Goal: Task Accomplishment & Management: Complete application form

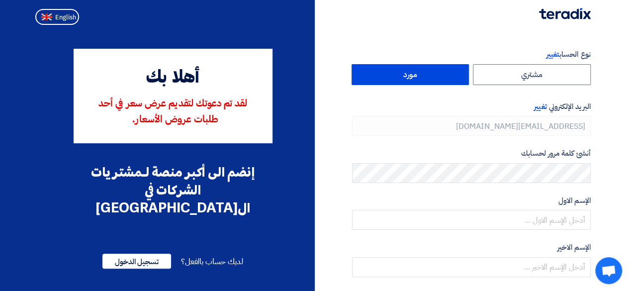
type input "[PHONE_NUMBER]"
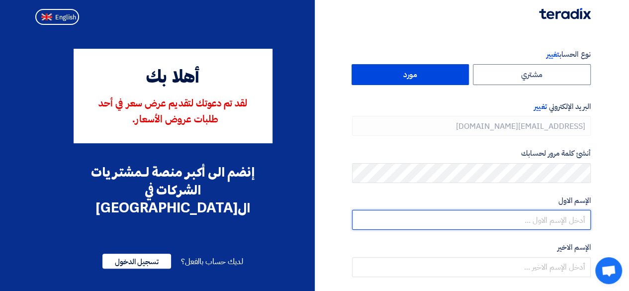
click at [515, 223] on input "text" at bounding box center [471, 220] width 239 height 20
type input "Alayham"
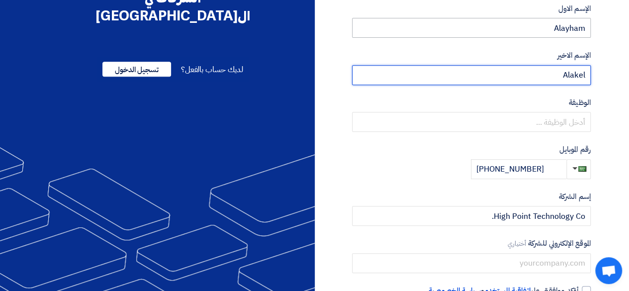
scroll to position [199, 0]
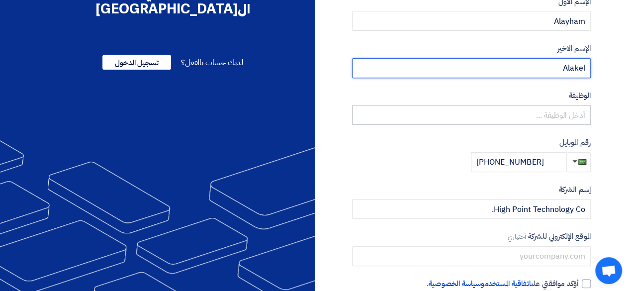
type input "Alakel"
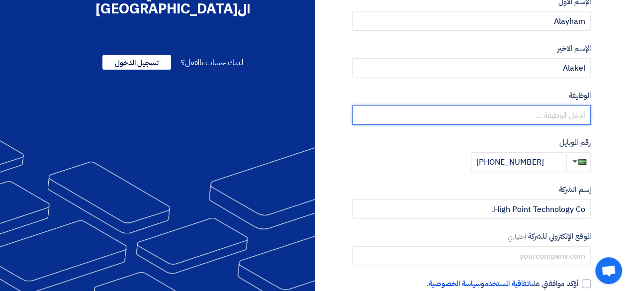
click at [532, 118] on input "text" at bounding box center [471, 115] width 239 height 20
type input "Sales Director"
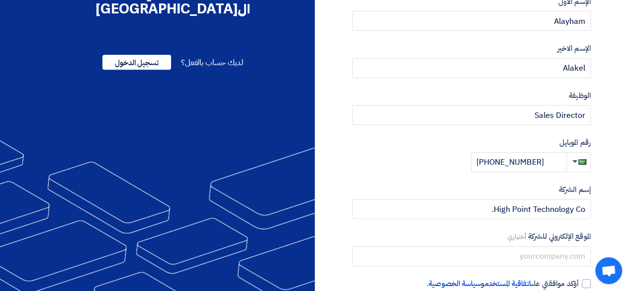
click at [417, 186] on label "إسم الشركة" at bounding box center [471, 189] width 239 height 11
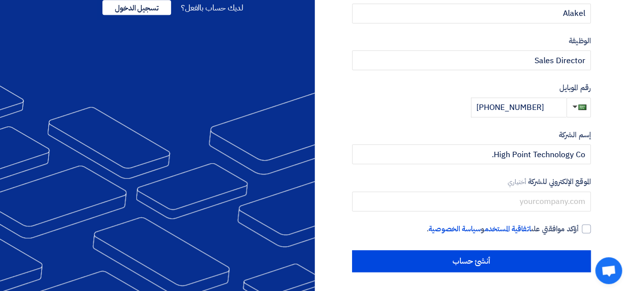
scroll to position [254, 0]
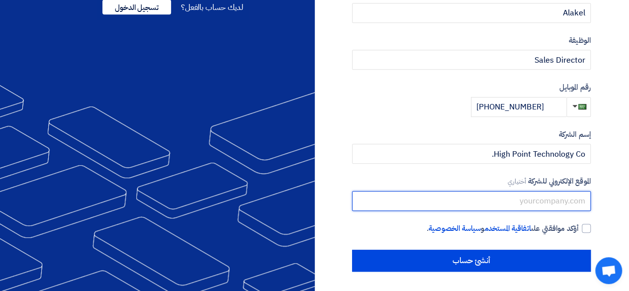
click at [471, 200] on input "text" at bounding box center [471, 201] width 239 height 20
paste input "[URL][DOMAIN_NAME]"
type input "[URL][DOMAIN_NAME]"
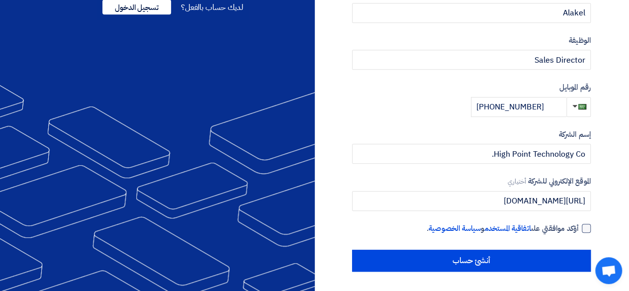
click at [583, 225] on div at bounding box center [586, 228] width 9 height 9
click at [579, 225] on input "أؤكد موافقتي على اتفاقية المستخدم و سياسة الخصوصية ." at bounding box center [459, 233] width 239 height 20
checkbox input "true"
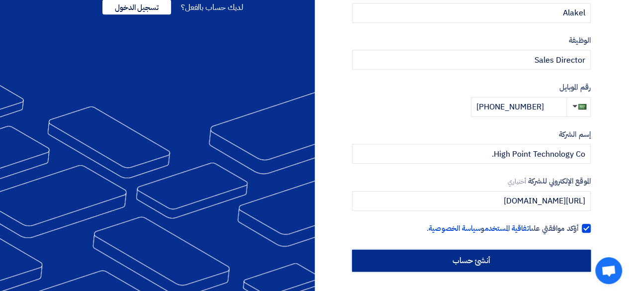
click at [439, 256] on input "أنشئ حساب" at bounding box center [471, 261] width 239 height 22
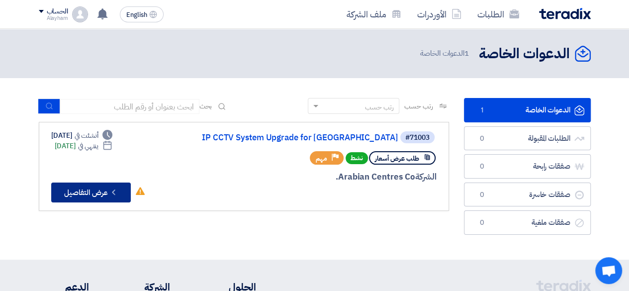
click at [87, 190] on button "Check details عرض التفاصيل" at bounding box center [91, 193] width 80 height 20
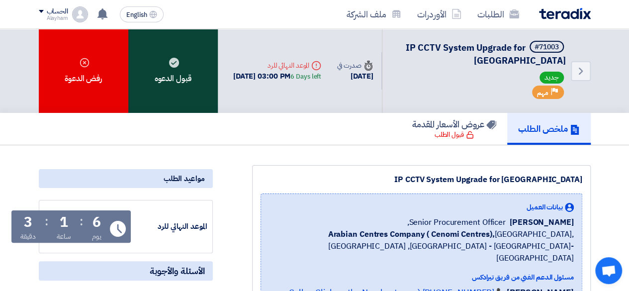
click at [171, 64] on use at bounding box center [174, 63] width 10 height 10
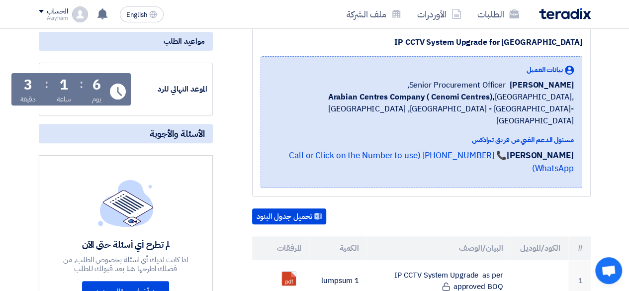
scroll to position [249, 0]
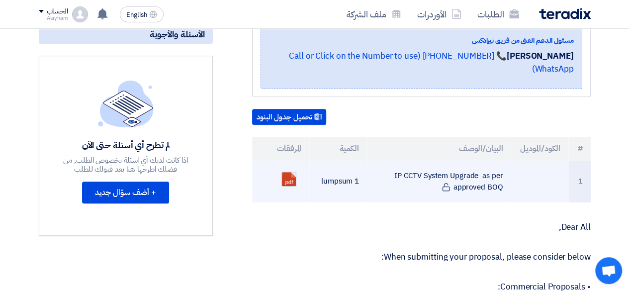
click at [287, 172] on link at bounding box center [322, 202] width 80 height 60
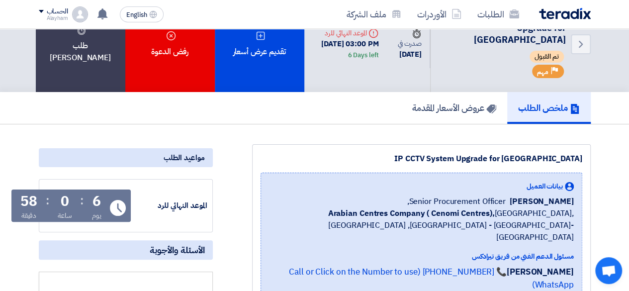
scroll to position [0, 0]
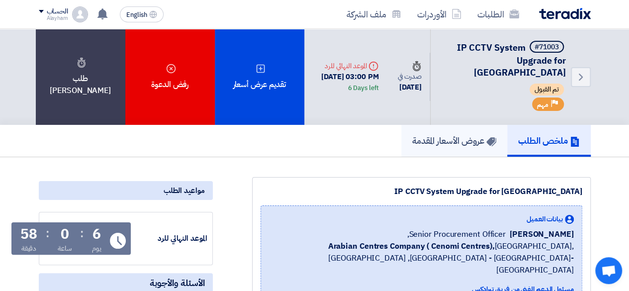
click at [440, 146] on h5 "عروض الأسعار المقدمة" at bounding box center [454, 140] width 84 height 11
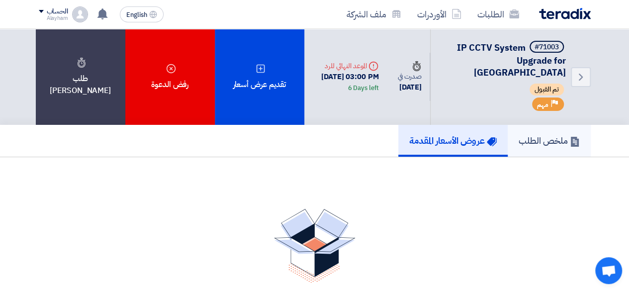
click at [525, 146] on h5 "ملخص الطلب" at bounding box center [549, 140] width 61 height 11
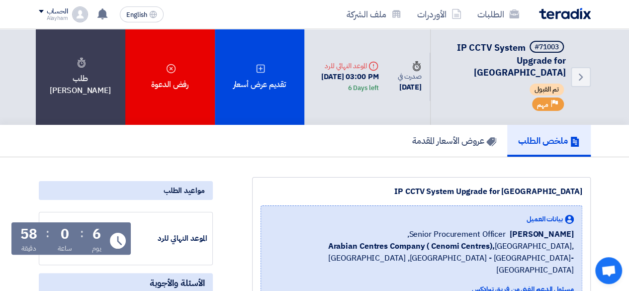
drag, startPoint x: 323, startPoint y: 74, endPoint x: 391, endPoint y: 95, distance: 70.8
click at [387, 95] on div "Deadline الموعد النهائي للرد [DATE] 03:00 PM 6 Days left" at bounding box center [345, 77] width 83 height 49
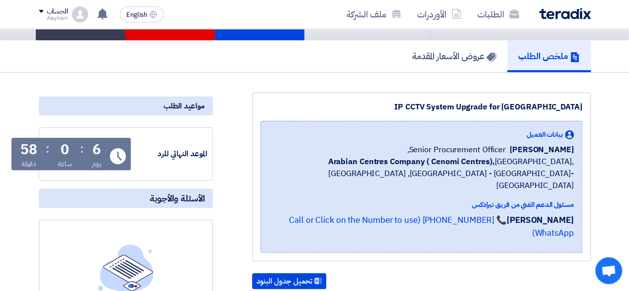
scroll to position [100, 0]
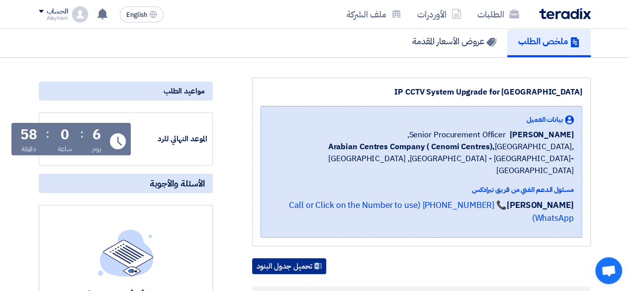
click at [297, 258] on button "تحميل جدول البنود" at bounding box center [289, 266] width 74 height 16
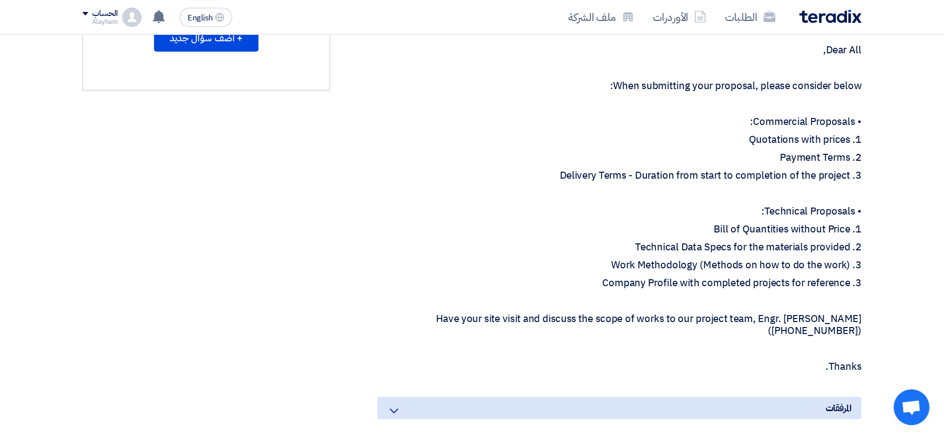
scroll to position [398, 0]
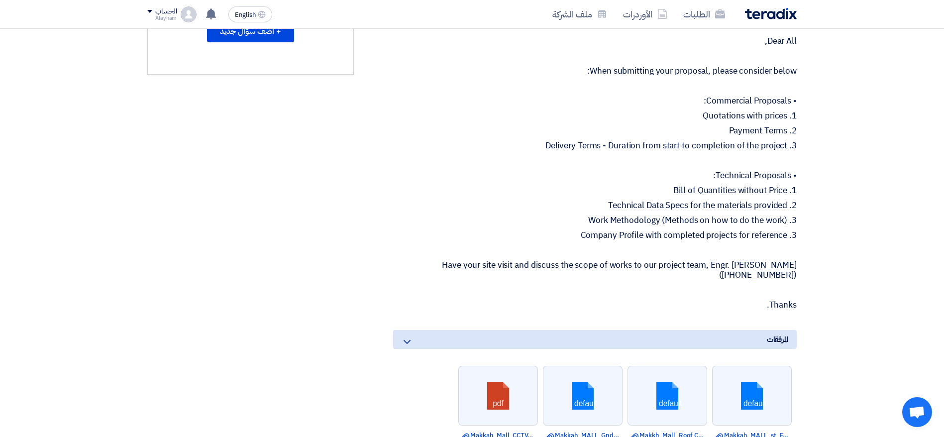
drag, startPoint x: 636, startPoint y: 0, endPoint x: 596, endPoint y: 246, distance: 249.1
click at [596, 246] on p at bounding box center [594, 250] width 403 height 10
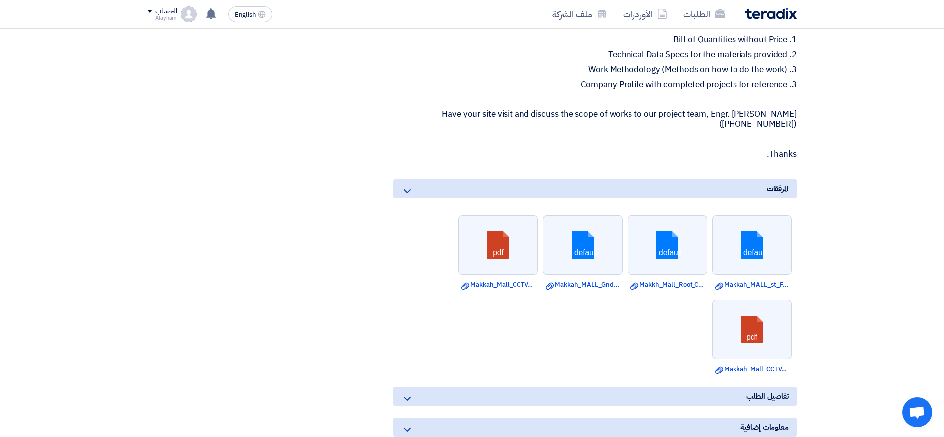
scroll to position [570, 0]
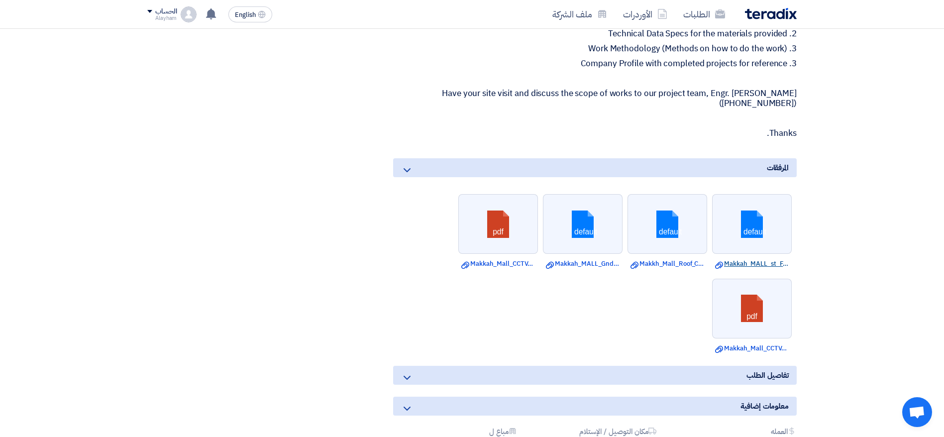
click at [636, 262] on link "Download file Makkah_MALL_st_Floor_CCTV_Layout_.dwg" at bounding box center [752, 264] width 74 height 10
click at [636, 260] on link "Download file Makkh_Mall_Roof_CCTV_Layout_.dwg" at bounding box center [667, 264] width 74 height 10
click at [582, 262] on link "Download file Makkah_MALL_Gnd_Floor_CCTV_Layout_.dwg" at bounding box center [583, 264] width 74 height 10
click at [487, 260] on link "Download file Makkah_Mall_CCTV_Project_UTP_Fluke_Test_Report.pdf" at bounding box center [498, 264] width 74 height 10
click at [636, 291] on link "Download file Makkah_Mall_CCTV_Project_Fiber_Cable_Test_Report.pdf" at bounding box center [752, 348] width 74 height 10
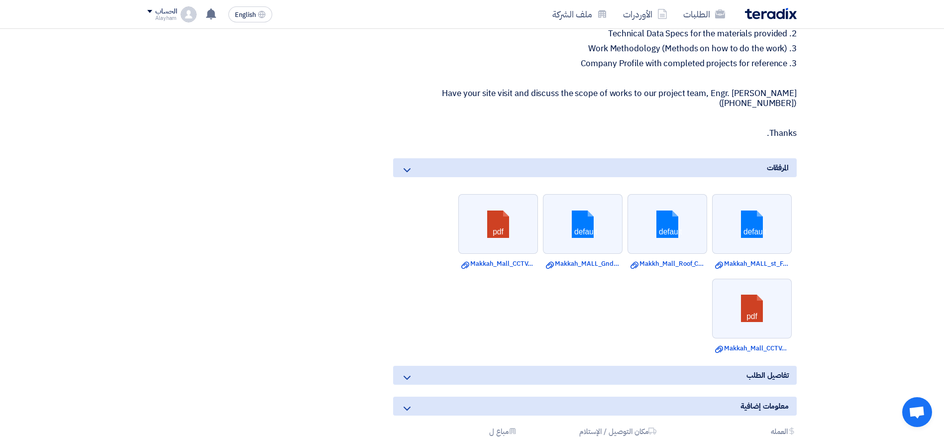
click at [400, 291] on div "تفاصيل الطلب" at bounding box center [594, 375] width 403 height 19
click at [406, 291] on icon at bounding box center [407, 378] width 12 height 12
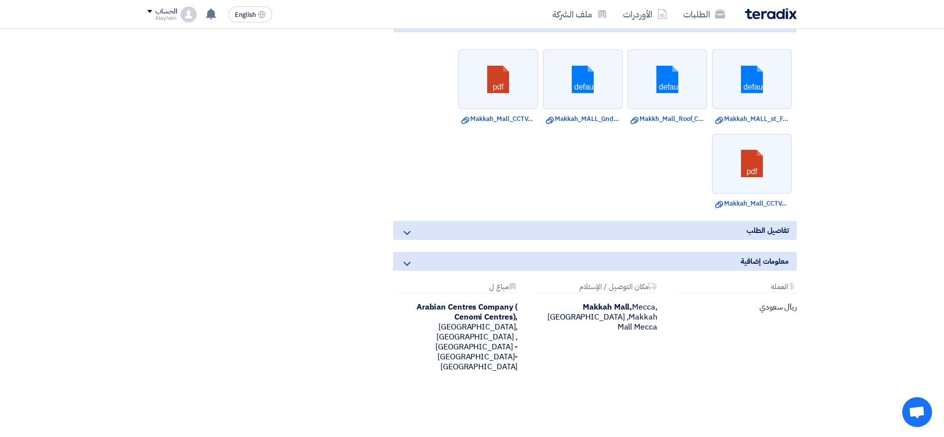
scroll to position [719, 0]
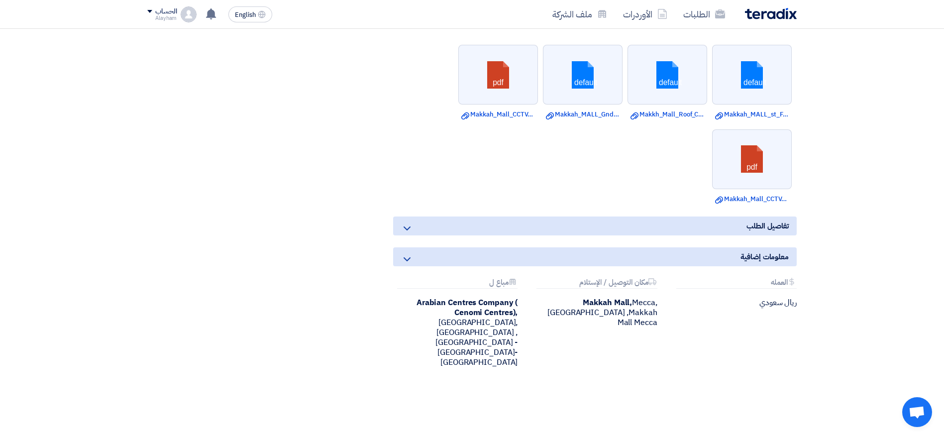
click at [405, 228] on use at bounding box center [406, 228] width 7 height 4
click at [426, 224] on div "تفاصيل الطلب" at bounding box center [594, 225] width 403 height 19
click at [411, 258] on icon at bounding box center [407, 259] width 12 height 12
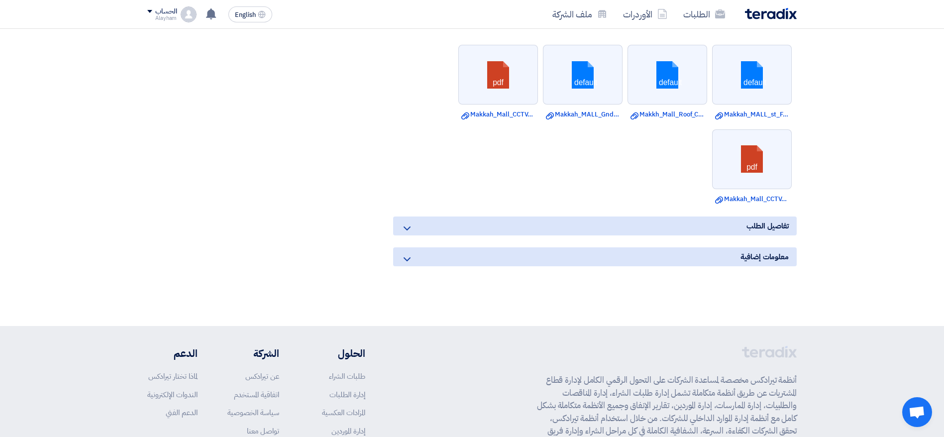
click at [411, 258] on icon at bounding box center [407, 259] width 12 height 12
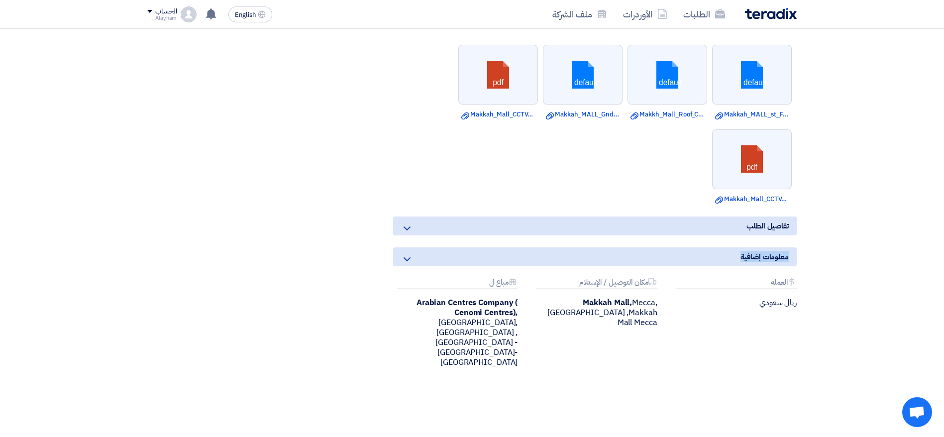
click at [411, 258] on icon at bounding box center [407, 259] width 12 height 12
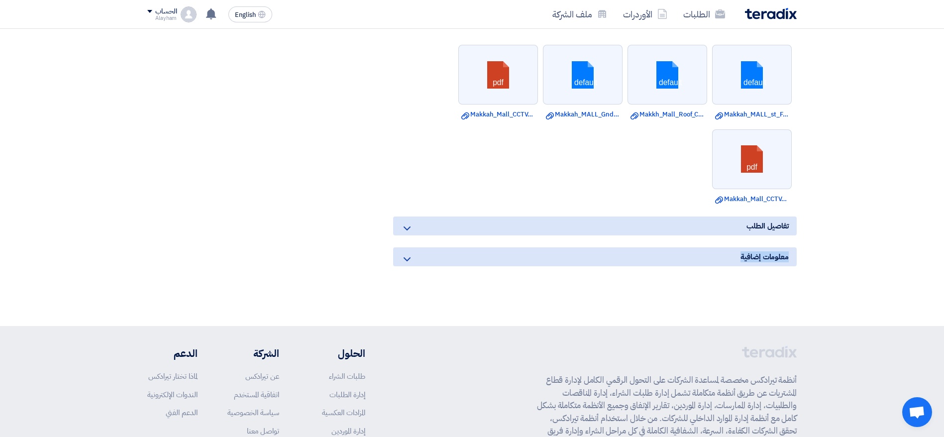
click at [411, 258] on icon at bounding box center [407, 259] width 12 height 12
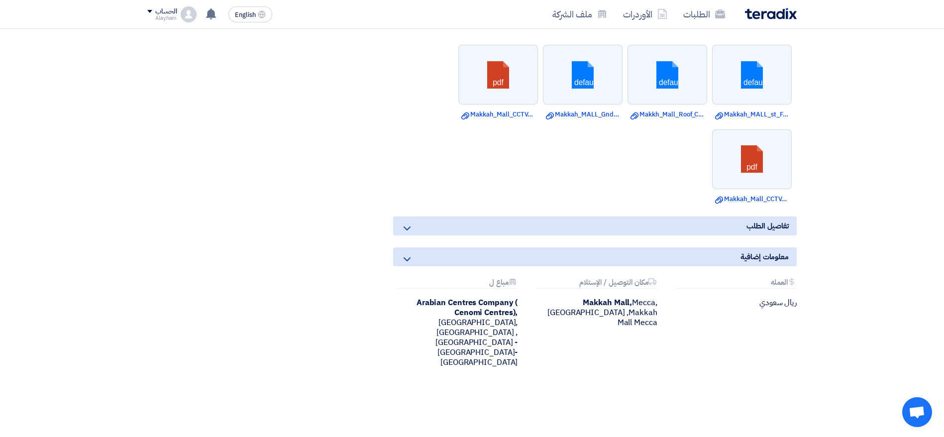
click at [409, 226] on icon at bounding box center [407, 228] width 12 height 12
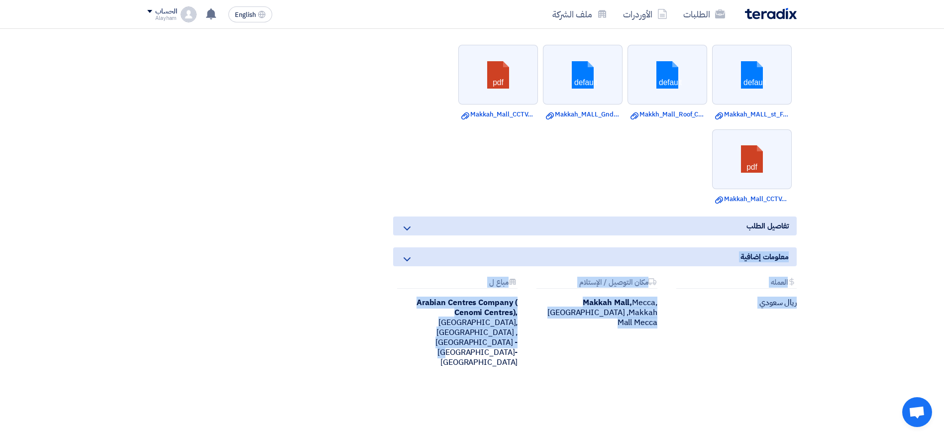
drag, startPoint x: 795, startPoint y: 255, endPoint x: 361, endPoint y: 362, distance: 446.5
copy div "معلومات إضافية Attachments العمله ريال سعودي Attachments مكان التوصيل / الإستلا…"
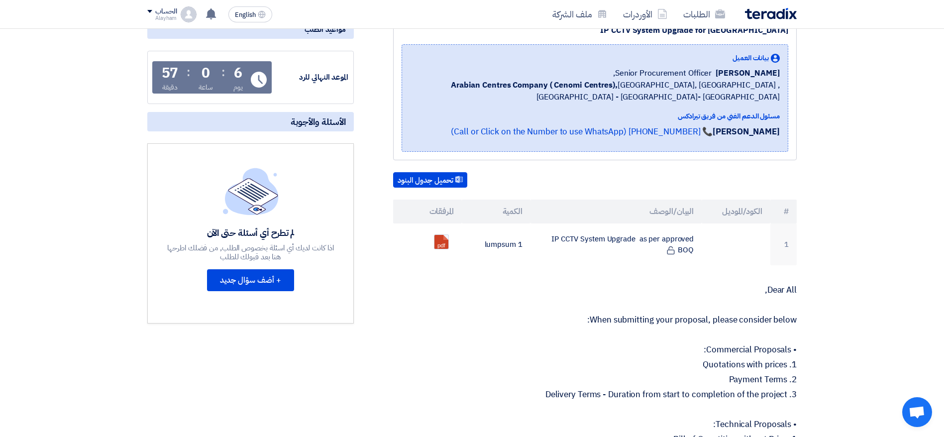
scroll to position [75, 0]
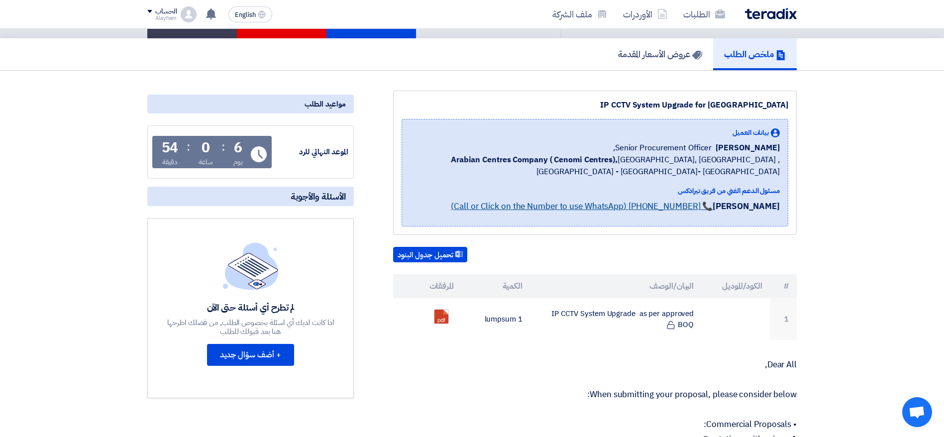
click at [599, 201] on link "📞 [PHONE_NUMBER] (Call or Click on the Number to use WhatsApp)" at bounding box center [582, 206] width 262 height 12
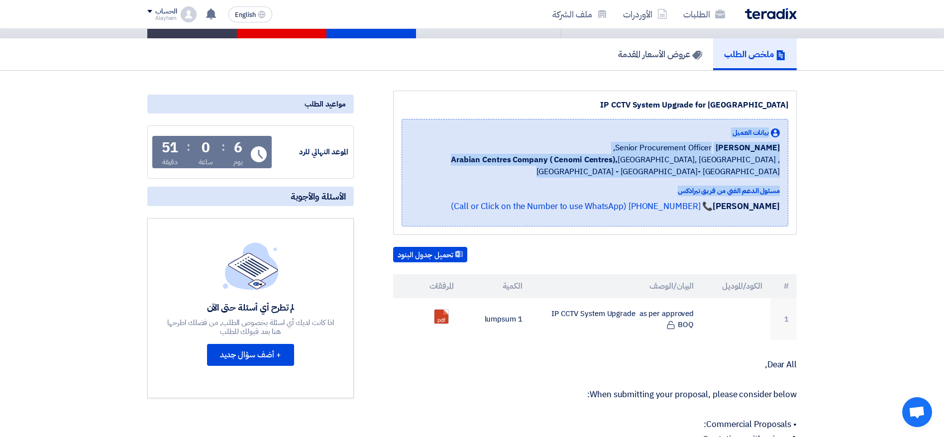
drag, startPoint x: 779, startPoint y: 132, endPoint x: 785, endPoint y: 198, distance: 65.4
click at [636, 198] on div "بيانات العميل [PERSON_NAME] Senior Procurement Officer, Arabian Centres Company…" at bounding box center [595, 172] width 387 height 107
copy div "بيانات العميل [PERSON_NAME] Senior Procurement Officer, Arabian Centres Company…"
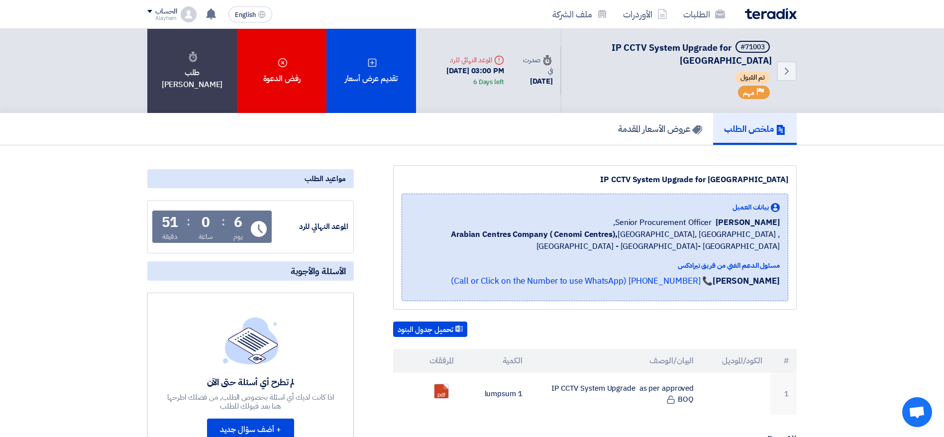
click at [473, 72] on div "[DATE] 03:00 PM 6 Days left" at bounding box center [464, 76] width 80 height 22
copy div "[DATE] 03:00 PM 6 Days left"
click at [636, 75] on icon "Back" at bounding box center [787, 71] width 12 height 12
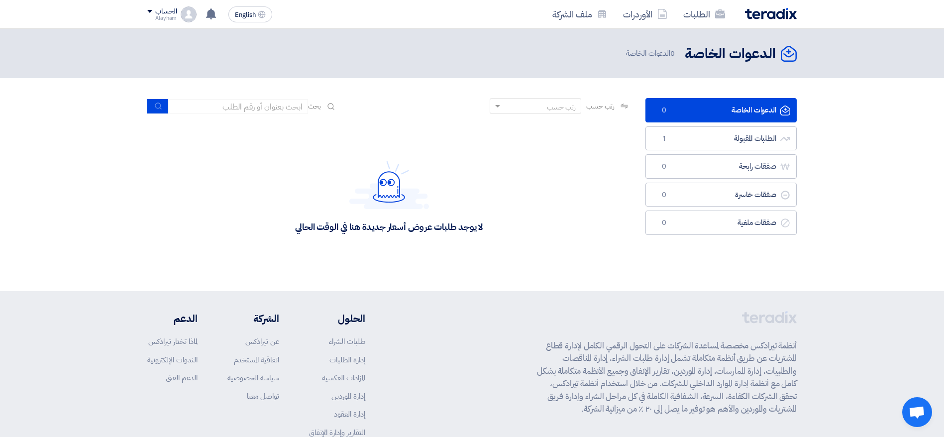
click at [636, 107] on link "الدعوات الخاصة الدعوات الخاصة 0" at bounding box center [720, 110] width 151 height 24
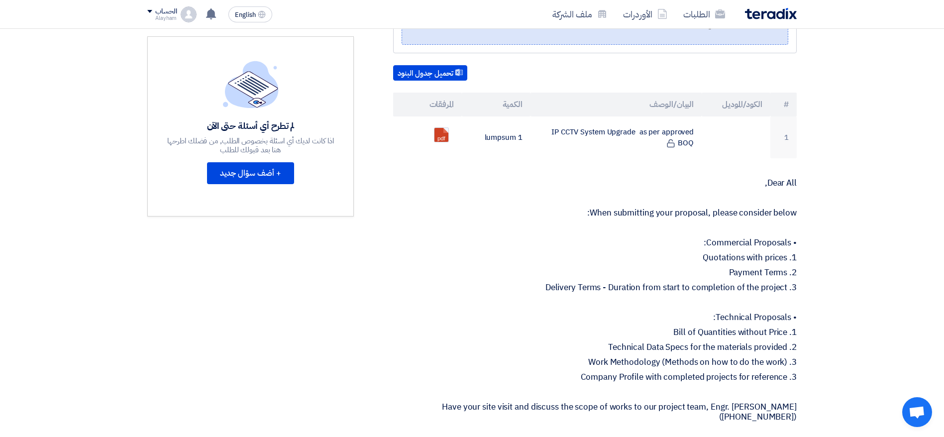
scroll to position [299, 0]
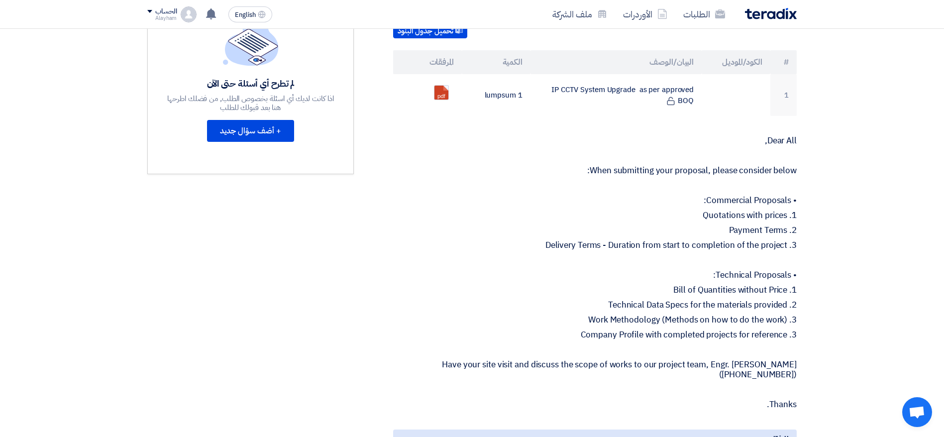
drag, startPoint x: 762, startPoint y: 141, endPoint x: 793, endPoint y: 426, distance: 286.3
click at [636, 291] on div "IP CCTV System Upgrade for [GEOGRAPHIC_DATA] بيانات العميل [PERSON_NAME] Senior…" at bounding box center [582, 339] width 443 height 945
copy div "Dear All, When submitting your proposal, please consider below: • Commercial Pr…"
click at [491, 286] on p "1. Bill of Quantities without Price" at bounding box center [594, 290] width 403 height 10
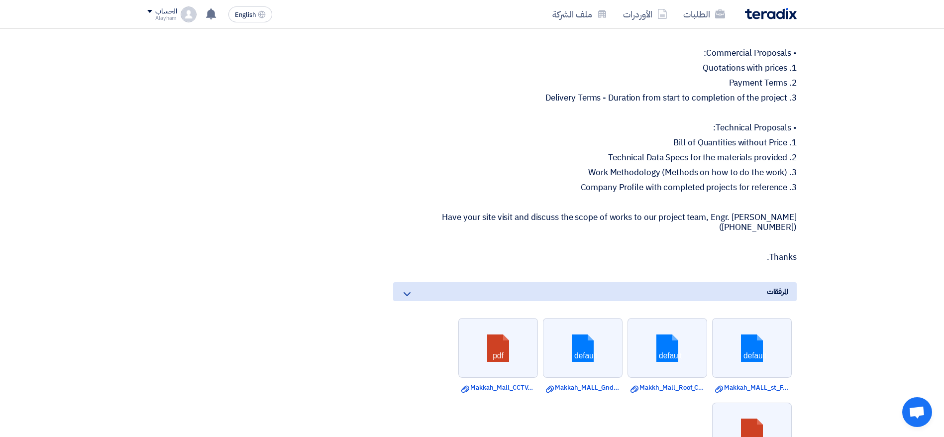
scroll to position [448, 0]
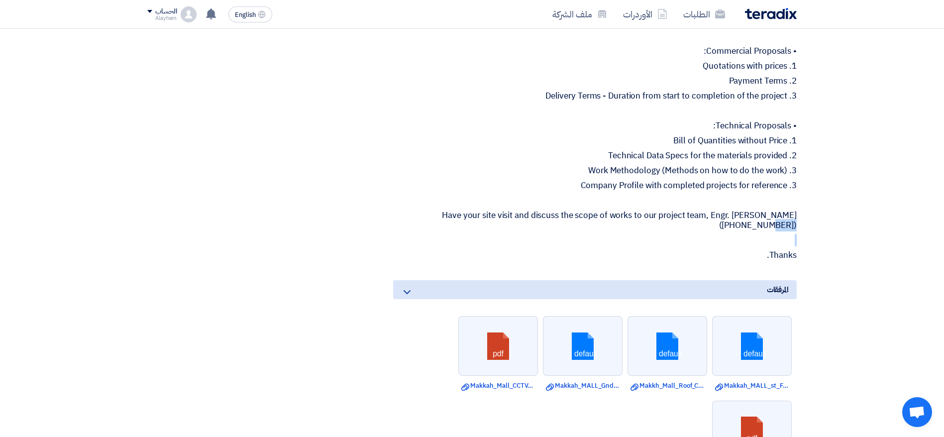
drag, startPoint x: 406, startPoint y: 214, endPoint x: 783, endPoint y: 231, distance: 377.5
click at [636, 231] on div "Dear All, When submitting your proposal, please consider below: • Commercial Pr…" at bounding box center [594, 124] width 403 height 274
click at [636, 230] on p "Have your site visit and discuss the scope of works to our project team, Engr. …" at bounding box center [594, 220] width 403 height 20
drag, startPoint x: 762, startPoint y: 214, endPoint x: 801, endPoint y: 230, distance: 41.8
click at [636, 230] on div "IP CCTV System Upgrade for [GEOGRAPHIC_DATA] بيانات العميل [PERSON_NAME] Senior…" at bounding box center [582, 189] width 443 height 945
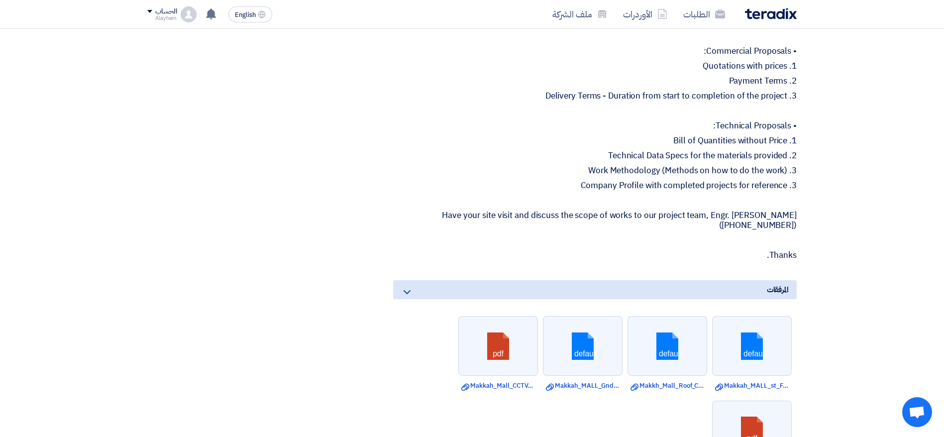
click at [636, 232] on div "Dear All, When submitting your proposal, please consider below: • Commercial Pr…" at bounding box center [594, 124] width 403 height 274
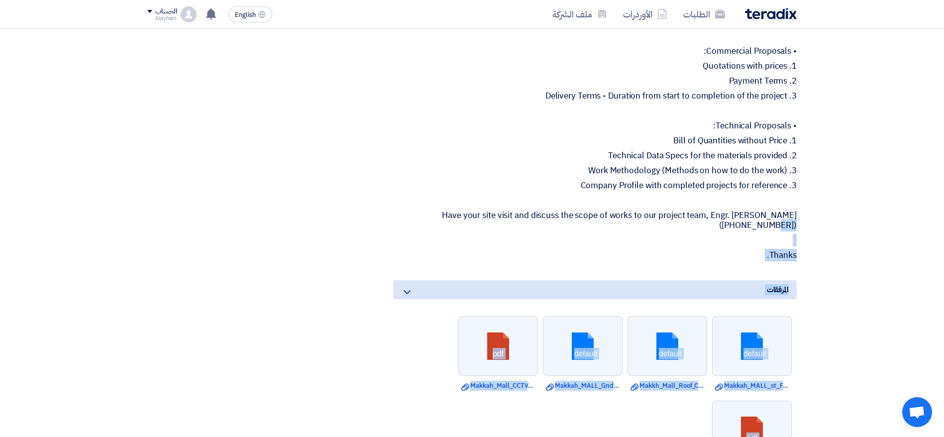
drag, startPoint x: 804, startPoint y: 226, endPoint x: 344, endPoint y: 211, distance: 460.4
click at [344, 211] on section "IP CCTV System Upgrade for [GEOGRAPHIC_DATA] بيانات العميل [PERSON_NAME] Senior…" at bounding box center [472, 204] width 944 height 1012
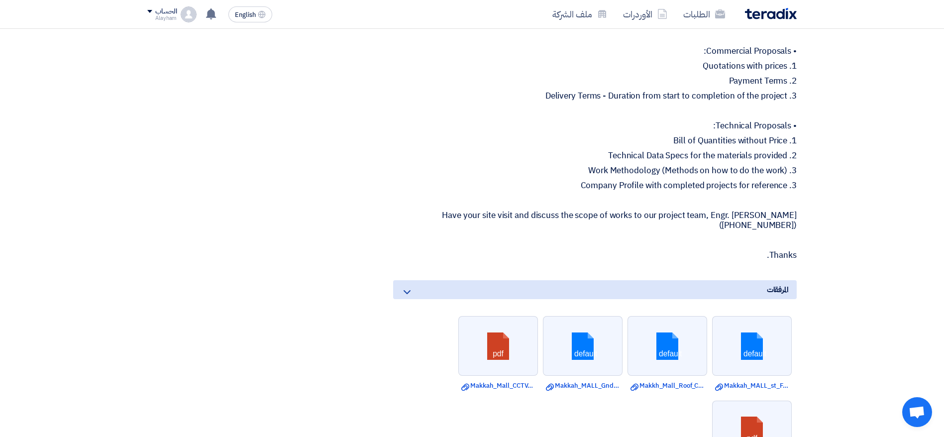
click at [455, 213] on p "Have your site visit and discuss the scope of works to our project team, Engr. …" at bounding box center [594, 220] width 403 height 20
click at [516, 243] on p at bounding box center [594, 240] width 403 height 10
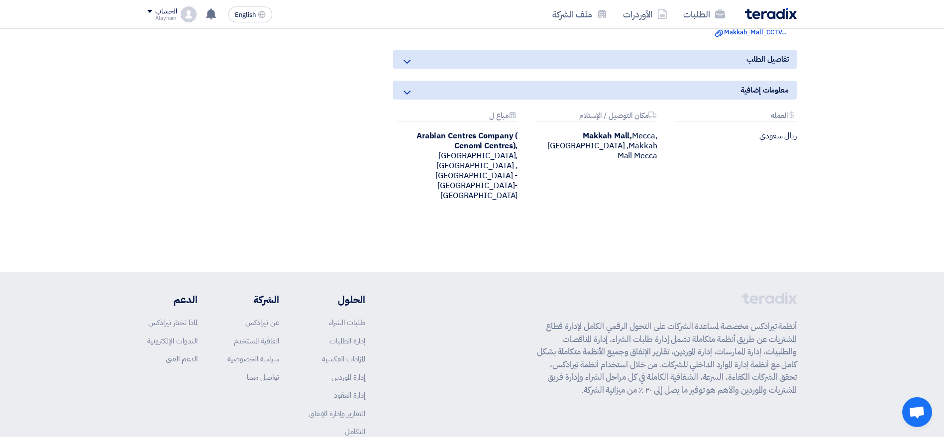
scroll to position [896, 0]
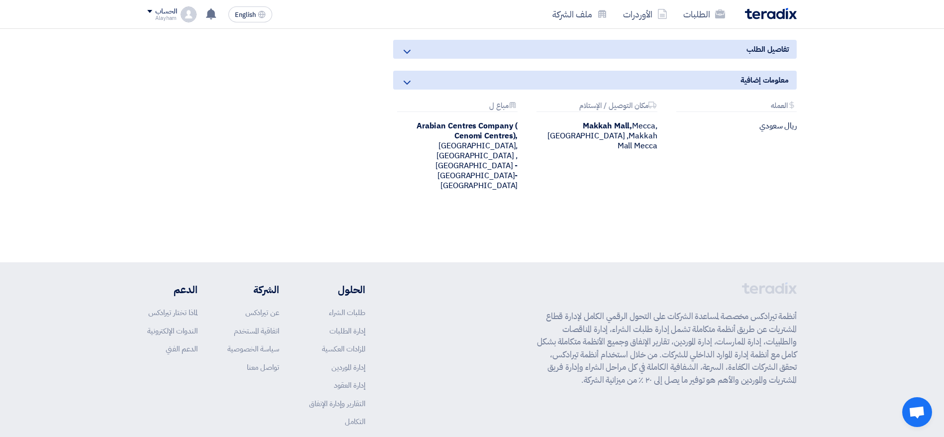
click at [475, 125] on b "Arabian Centres Company ( Cenomi Centres)," at bounding box center [466, 131] width 101 height 22
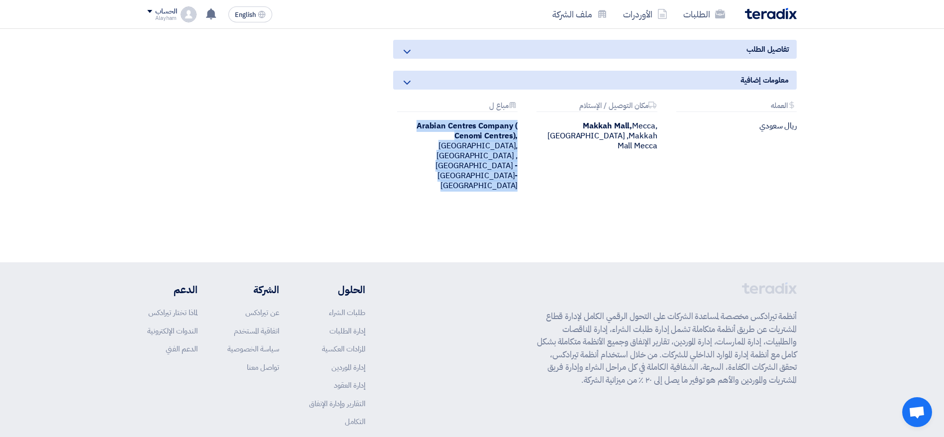
click at [475, 125] on b "Arabian Centres Company ( Cenomi Centres)," at bounding box center [466, 131] width 101 height 22
click at [473, 156] on div "Arabian Centres Company ( [GEOGRAPHIC_DATA]), [GEOGRAPHIC_DATA], [GEOGRAPHIC_DA…" at bounding box center [455, 156] width 124 height 70
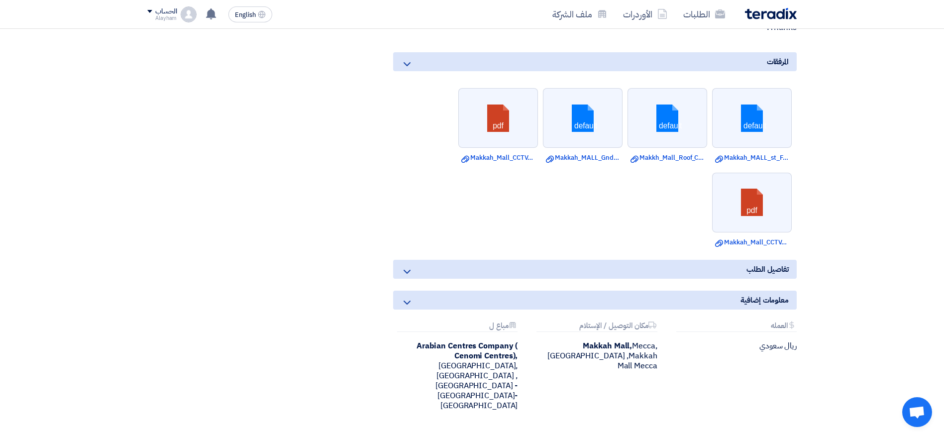
scroll to position [672, 0]
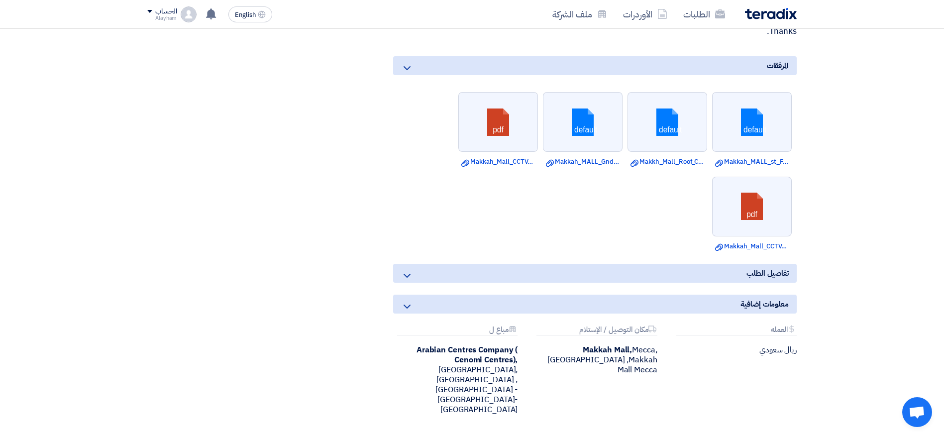
click at [537, 273] on div "تفاصيل الطلب" at bounding box center [594, 273] width 403 height 19
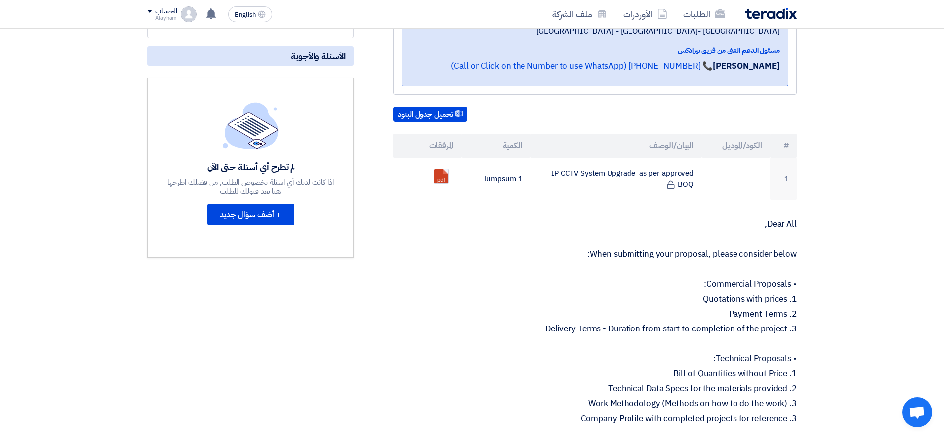
scroll to position [149, 0]
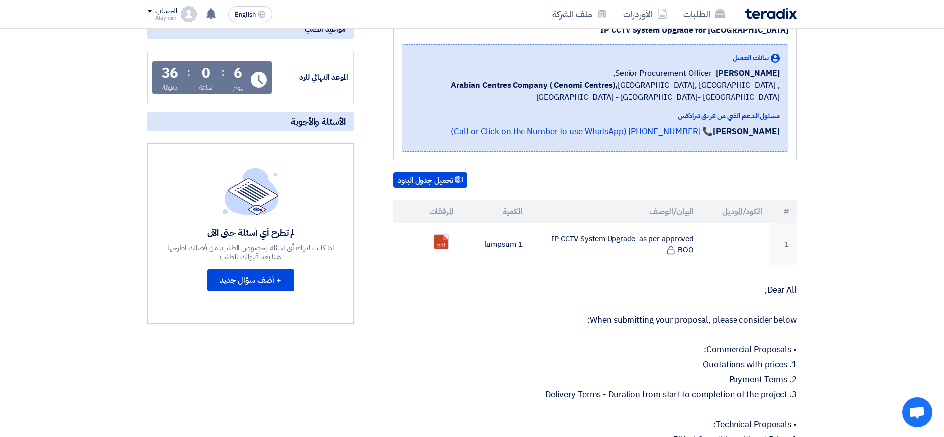
click at [498, 291] on div "Dear All, When submitting your proposal, please consider below: • Commercial Pr…" at bounding box center [594, 422] width 403 height 274
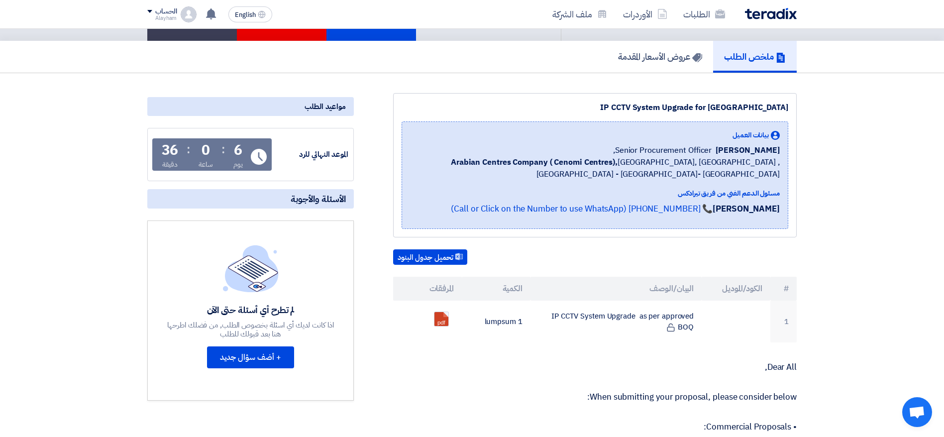
scroll to position [0, 0]
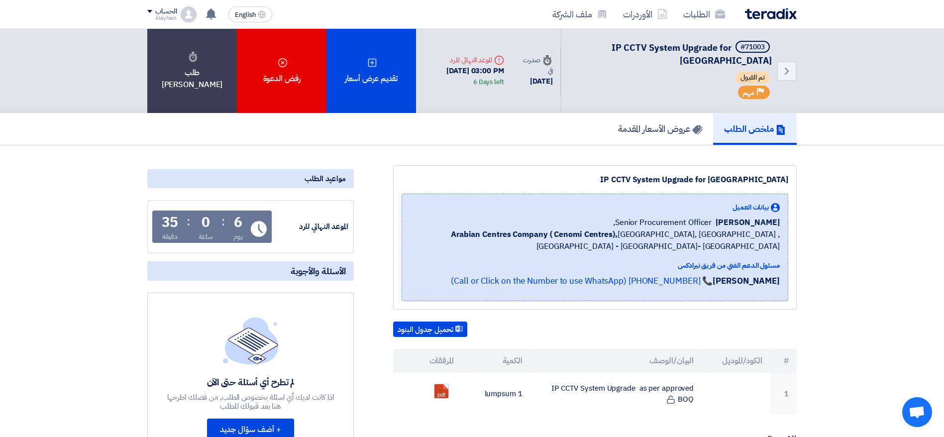
click at [622, 233] on span "Arabian Centres Company ( [GEOGRAPHIC_DATA]), [GEOGRAPHIC_DATA], [GEOGRAPHIC_DA…" at bounding box center [595, 240] width 370 height 24
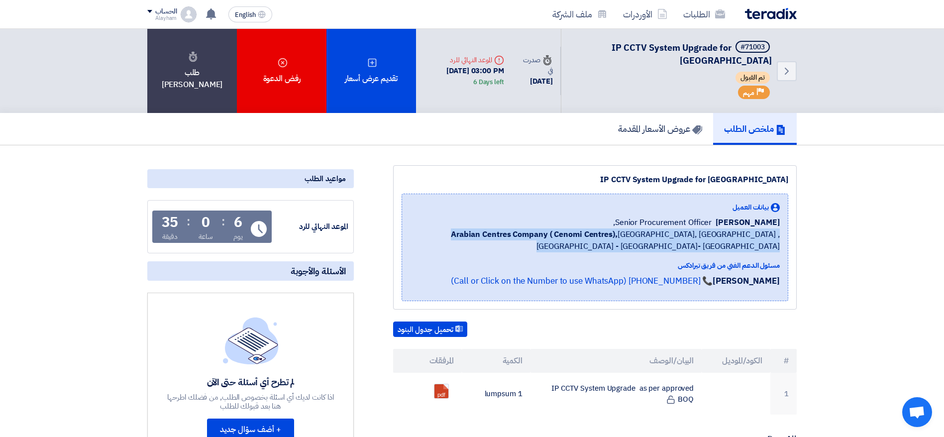
click at [622, 233] on span "Arabian Centres Company ( [GEOGRAPHIC_DATA]), [GEOGRAPHIC_DATA], [GEOGRAPHIC_DA…" at bounding box center [595, 240] width 370 height 24
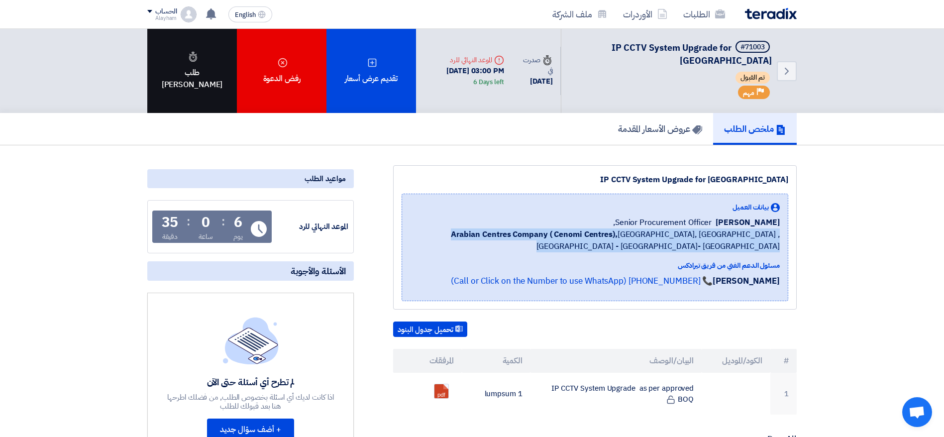
click at [179, 67] on div "طلب [PERSON_NAME]" at bounding box center [192, 71] width 90 height 84
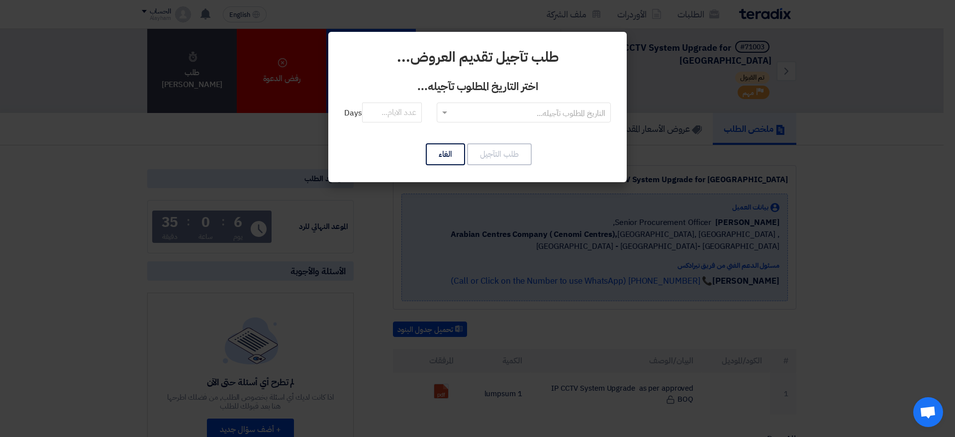
click at [469, 113] on input "text" at bounding box center [529, 113] width 154 height 16
type input "[DATE]"
click at [337, 140] on div "طلب تآجيل تقديم العروض... اختر التاريخ المطلوب تآجيله... التاريخ المطلوب تآجيله…" at bounding box center [477, 107] width 299 height 150
click at [500, 116] on input "text" at bounding box center [529, 113] width 154 height 16
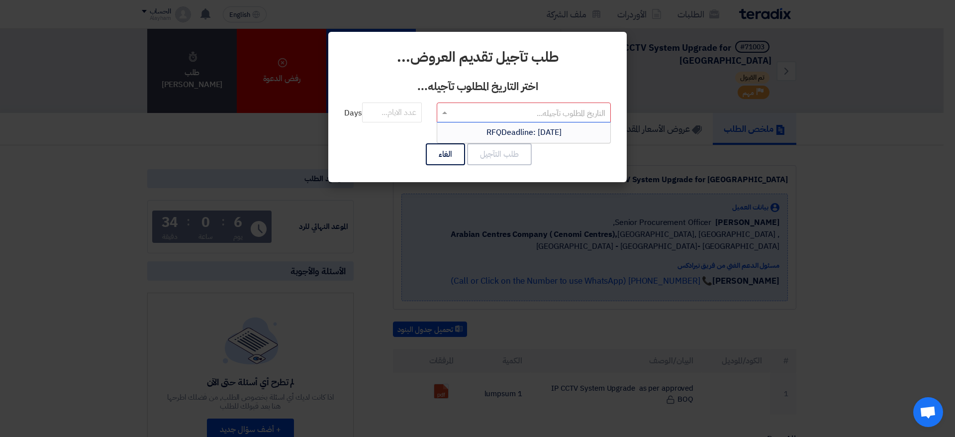
click at [366, 158] on div "طلب التآجيل الغاء" at bounding box center [477, 154] width 267 height 24
click at [381, 112] on input "number" at bounding box center [392, 112] width 60 height 20
click at [502, 112] on input "text" at bounding box center [529, 113] width 154 height 16
click at [496, 132] on span "RFQDeadline: [DATE]" at bounding box center [524, 132] width 75 height 12
click at [398, 114] on input "number" at bounding box center [392, 112] width 60 height 20
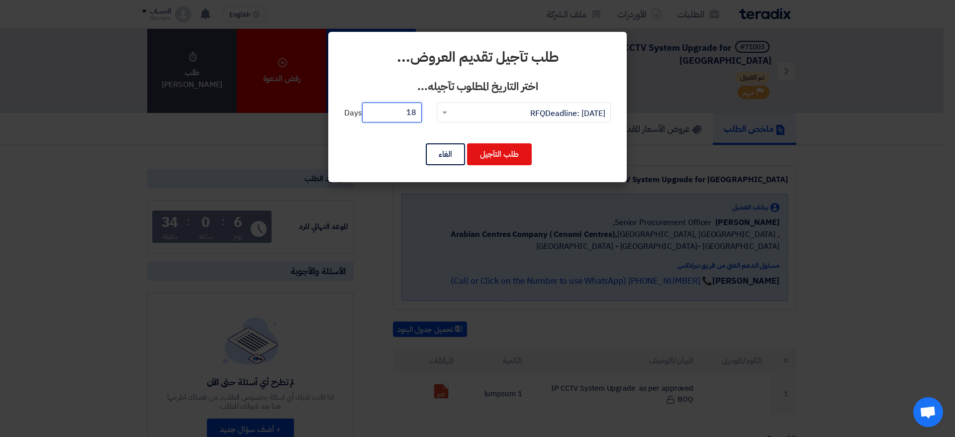
type input "18"
click at [385, 138] on div "طلب تآجيل تقديم العروض... اختر التاريخ المطلوب تآجيله... التاريخ المطلوب تآجيله…" at bounding box center [477, 107] width 299 height 150
click at [469, 111] on input "text" at bounding box center [529, 113] width 154 height 16
click at [486, 132] on span "RFQDeadline: [DATE]" at bounding box center [524, 132] width 76 height 12
click at [367, 137] on div "طلب تآجيل تقديم العروض... اختر التاريخ المطلوب تآجيله... التاريخ المطلوب تآجيله…" at bounding box center [477, 107] width 299 height 150
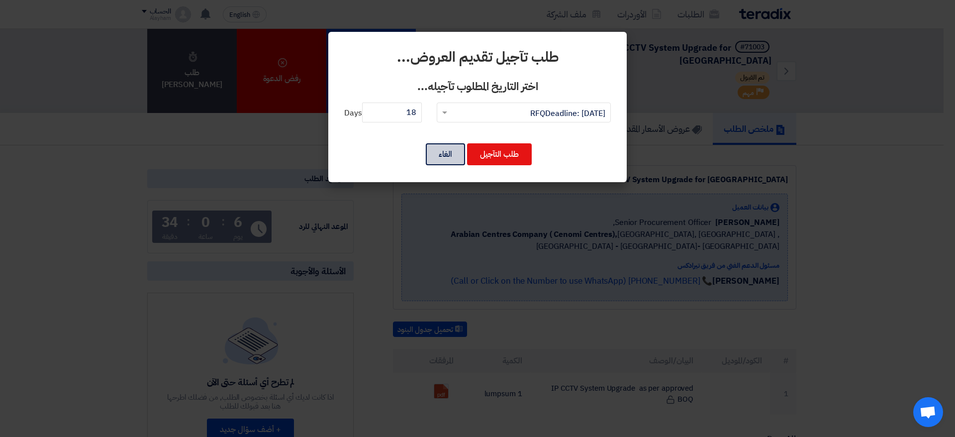
click at [444, 156] on button "الغاء" at bounding box center [445, 154] width 39 height 22
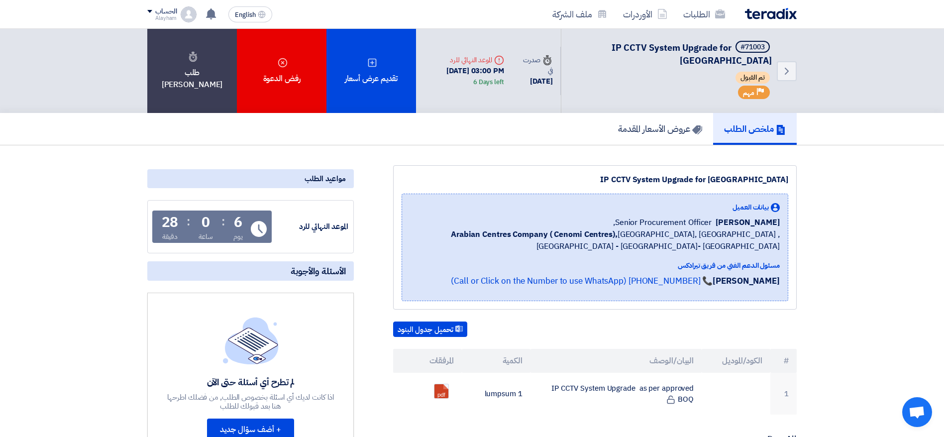
click at [636, 180] on div "IP CCTV System Upgrade for [GEOGRAPHIC_DATA]" at bounding box center [595, 180] width 387 height 12
click at [562, 236] on b "Arabian Centres Company ( Cenomi Centres)," at bounding box center [534, 234] width 167 height 12
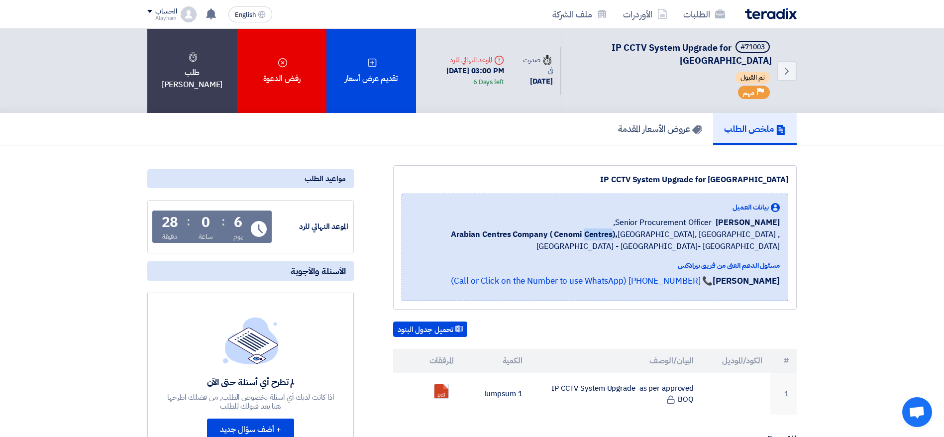
click at [562, 236] on b "Arabian Centres Company ( Cenomi Centres)," at bounding box center [534, 234] width 167 height 12
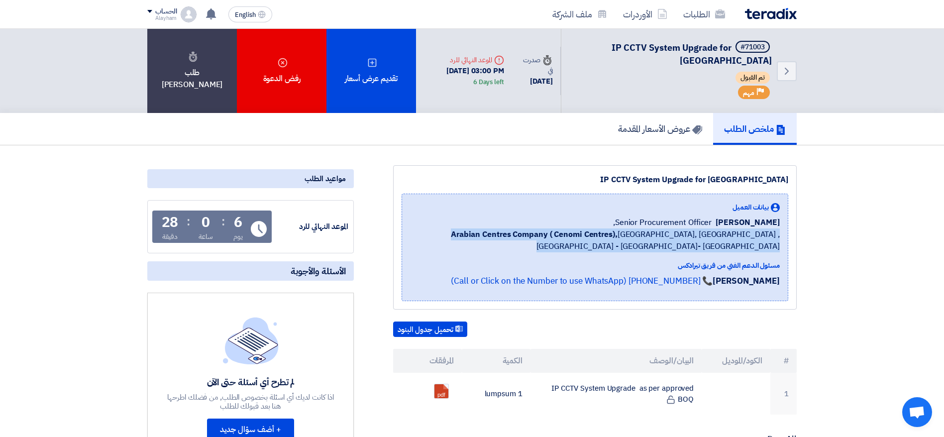
click at [562, 236] on b "Arabian Centres Company ( Cenomi Centres)," at bounding box center [534, 234] width 167 height 12
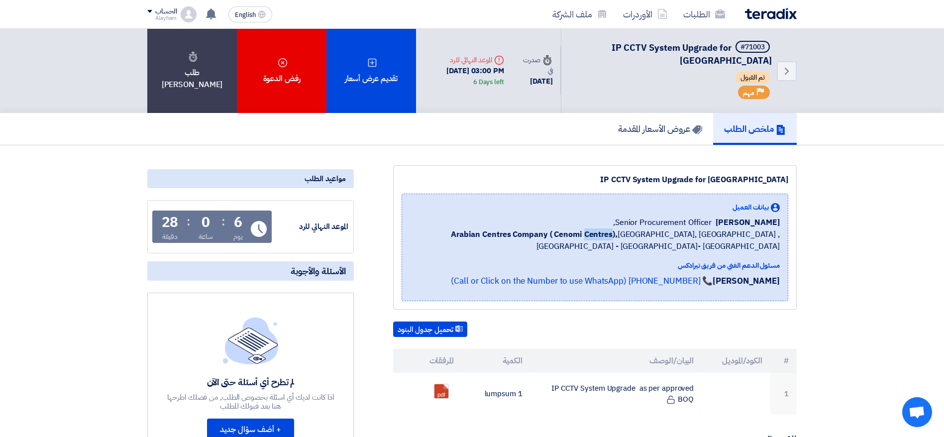
click at [562, 236] on b "Arabian Centres Company ( Cenomi Centres)," at bounding box center [534, 234] width 167 height 12
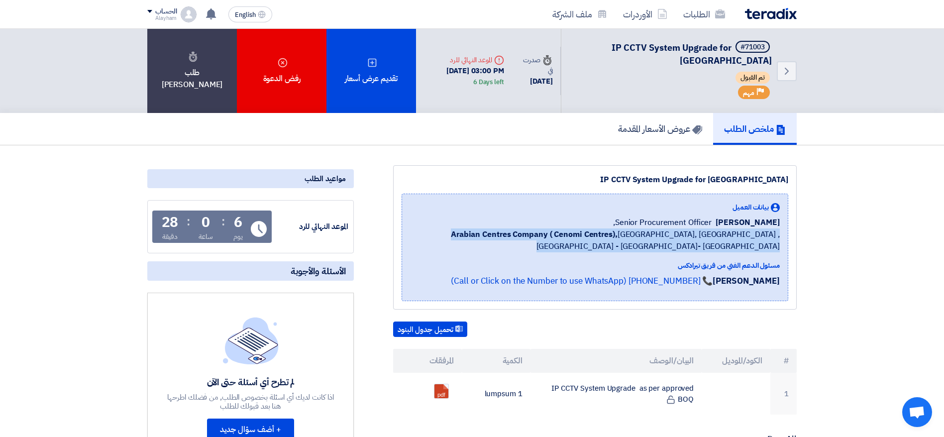
click at [562, 236] on b "Arabian Centres Company ( Cenomi Centres)," at bounding box center [534, 234] width 167 height 12
click at [578, 251] on span "Arabian Centres Company ( [GEOGRAPHIC_DATA]), [GEOGRAPHIC_DATA], [GEOGRAPHIC_DA…" at bounding box center [595, 240] width 370 height 24
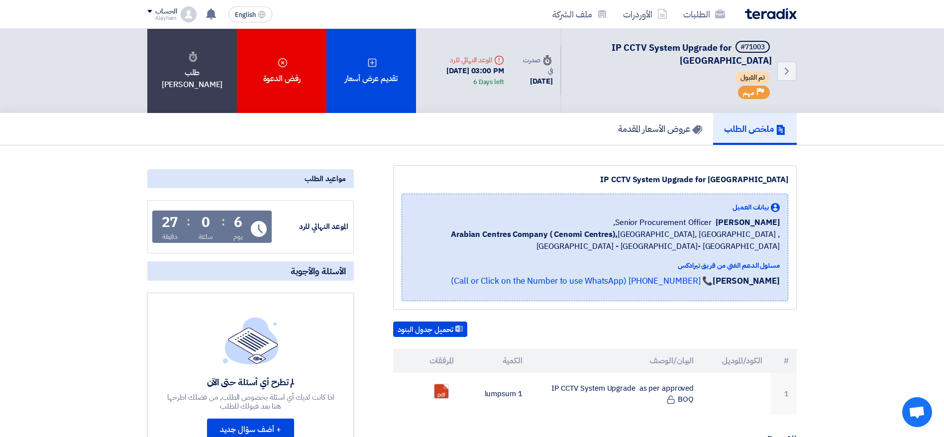
click at [331, 228] on div "الموعد النهائي للرد" at bounding box center [311, 226] width 75 height 11
click at [432, 203] on div "بيانات العميل" at bounding box center [595, 207] width 370 height 10
click at [636, 235] on span "Arabian Centres Company ( [GEOGRAPHIC_DATA]), [GEOGRAPHIC_DATA], [GEOGRAPHIC_DA…" at bounding box center [595, 240] width 370 height 24
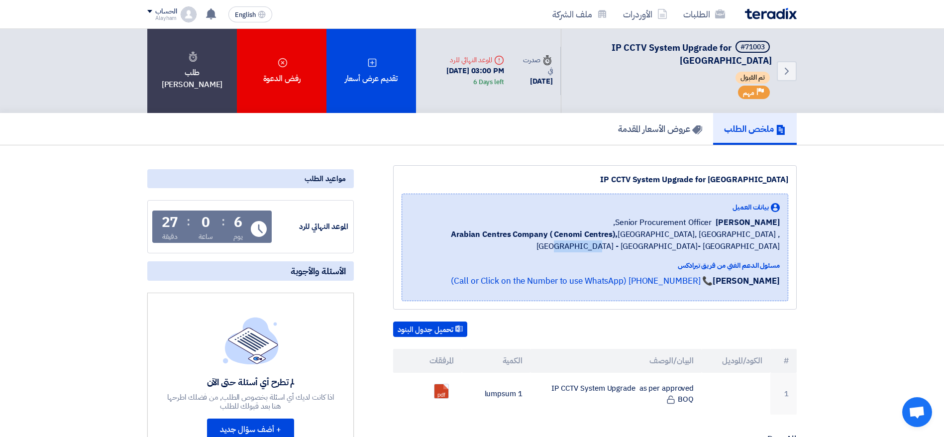
click at [636, 235] on span "Arabian Centres Company ( [GEOGRAPHIC_DATA]), [GEOGRAPHIC_DATA], [GEOGRAPHIC_DA…" at bounding box center [595, 240] width 370 height 24
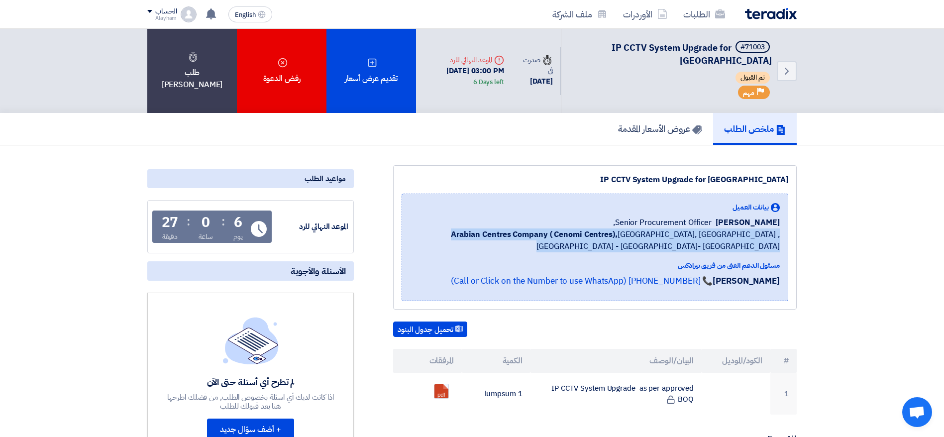
click at [636, 235] on span "Arabian Centres Company ( [GEOGRAPHIC_DATA]), [GEOGRAPHIC_DATA], [GEOGRAPHIC_DA…" at bounding box center [595, 240] width 370 height 24
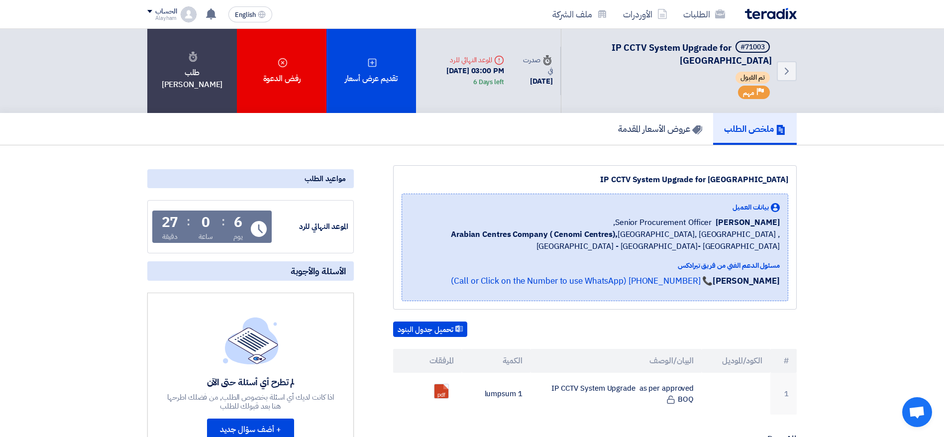
click at [636, 221] on span "Senior Procurement Officer," at bounding box center [662, 222] width 99 height 12
click at [543, 234] on b "Arabian Centres Company ( Cenomi Centres)," at bounding box center [534, 234] width 167 height 12
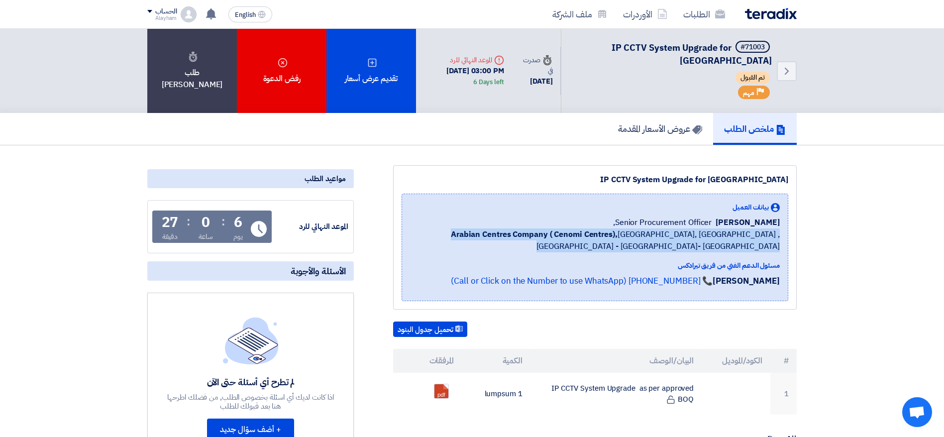
click at [543, 234] on b "Arabian Centres Company ( Cenomi Centres)," at bounding box center [534, 234] width 167 height 12
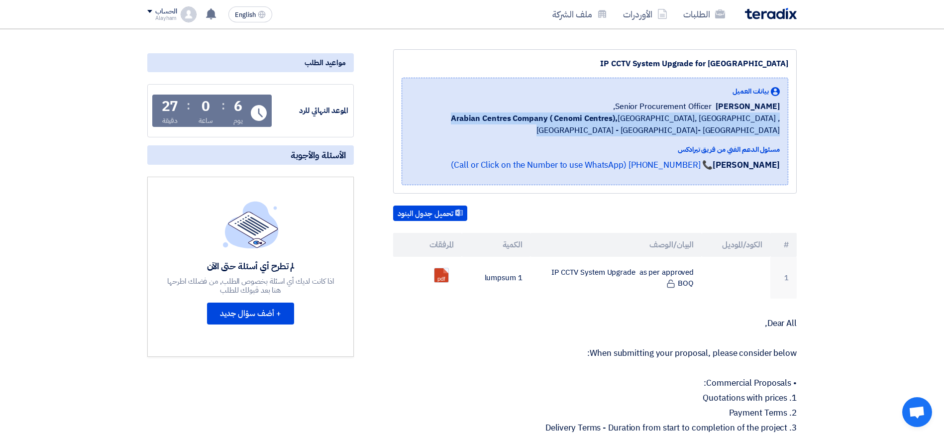
scroll to position [75, 0]
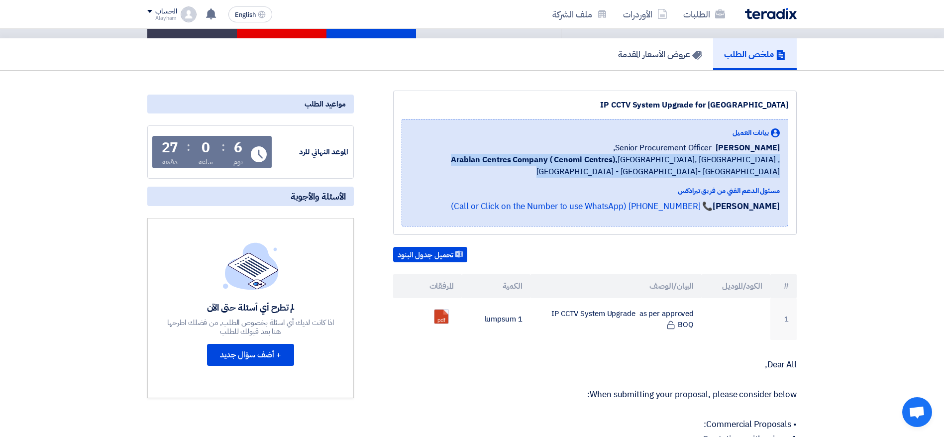
click at [479, 157] on b "Arabian Centres Company ( Cenomi Centres)," at bounding box center [534, 160] width 167 height 12
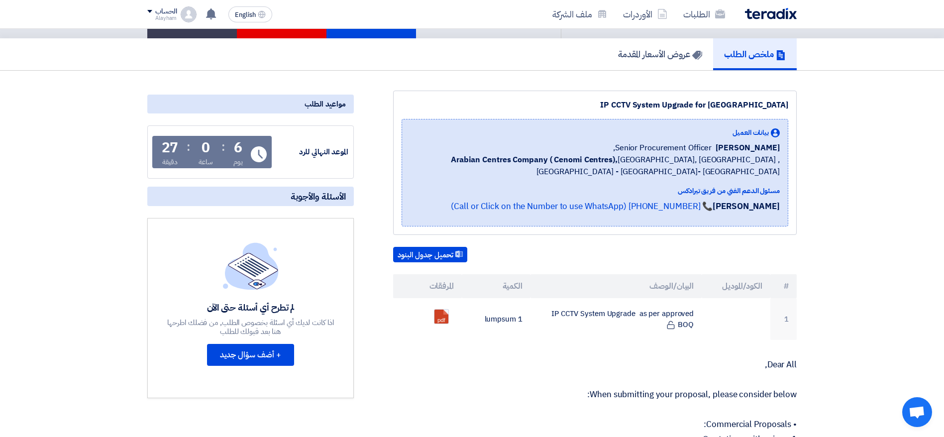
click at [505, 146] on div "[PERSON_NAME] Senior Procurement Officer," at bounding box center [595, 148] width 370 height 12
click at [636, 149] on span "Senior Procurement Officer," at bounding box center [662, 148] width 99 height 12
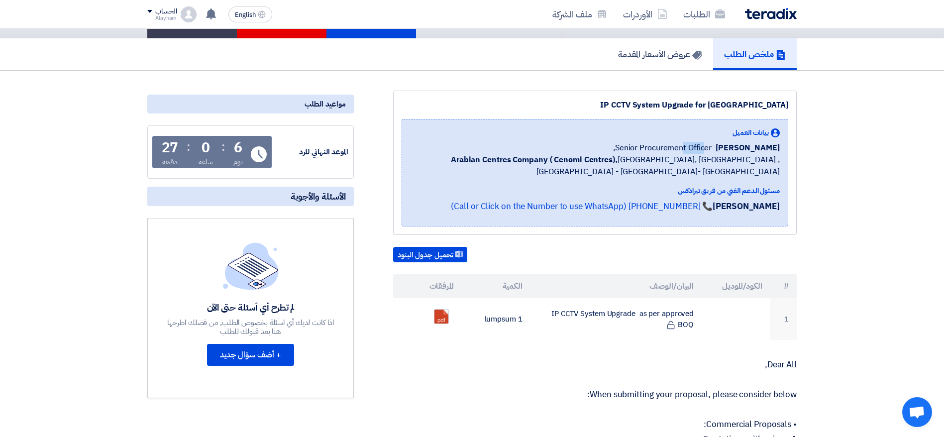
click at [636, 149] on span "Senior Procurement Officer," at bounding box center [662, 148] width 99 height 12
click at [600, 161] on span "Arabian Centres Company ( [GEOGRAPHIC_DATA]), [GEOGRAPHIC_DATA], [GEOGRAPHIC_DA…" at bounding box center [595, 166] width 370 height 24
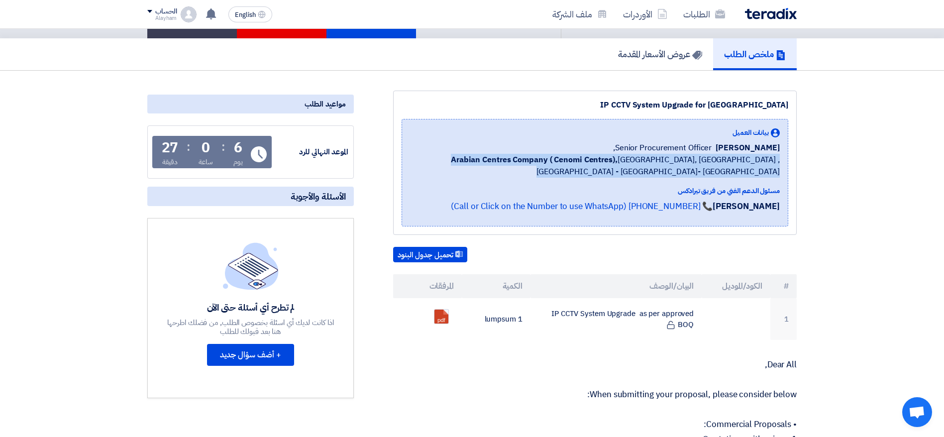
click at [600, 161] on span "Arabian Centres Company ( [GEOGRAPHIC_DATA]), [GEOGRAPHIC_DATA], [GEOGRAPHIC_DA…" at bounding box center [595, 166] width 370 height 24
click at [577, 177] on span "Arabian Centres Company ( [GEOGRAPHIC_DATA]), [GEOGRAPHIC_DATA], [GEOGRAPHIC_DA…" at bounding box center [595, 166] width 370 height 24
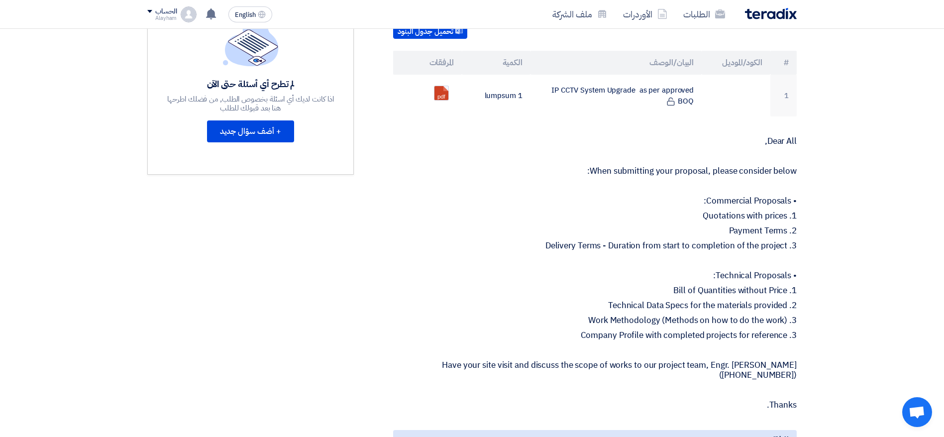
scroll to position [299, 0]
click at [610, 169] on p "When submitting your proposal, please consider below:" at bounding box center [594, 171] width 403 height 10
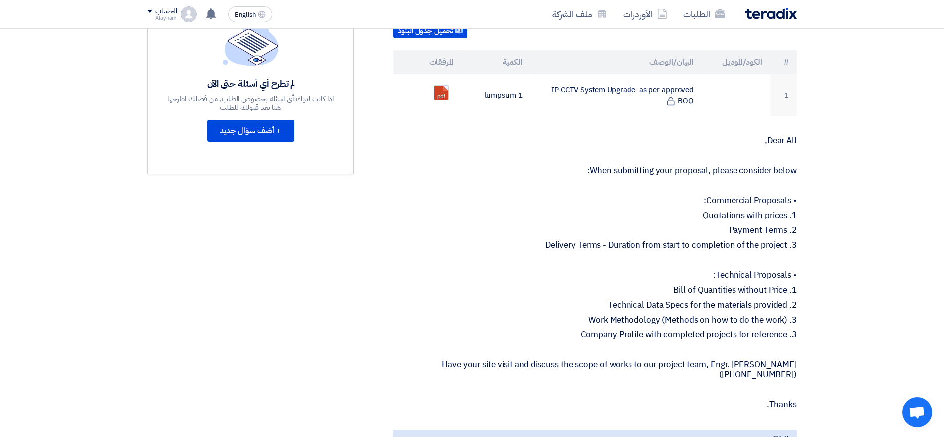
click at [532, 247] on p "3. Delivery Terms - Duration from start to completion of the project" at bounding box center [594, 245] width 403 height 10
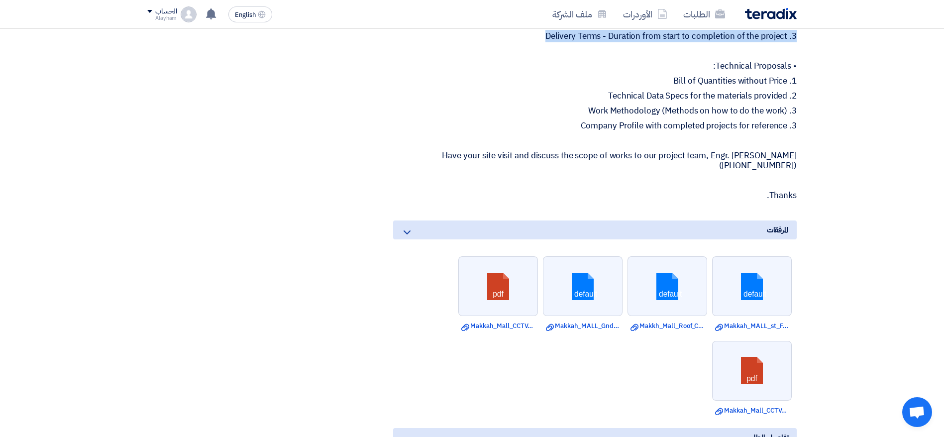
scroll to position [522, 0]
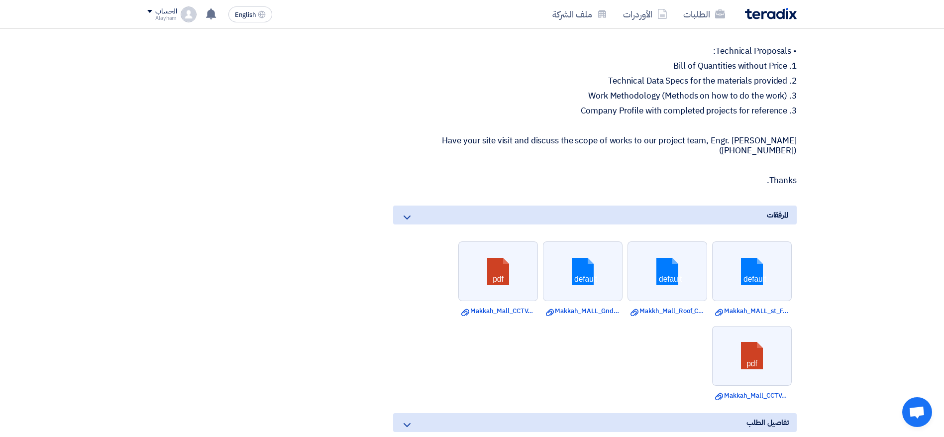
click at [427, 142] on p "Have your site visit and discuss the scope of works to our project team, Engr. …" at bounding box center [594, 146] width 403 height 20
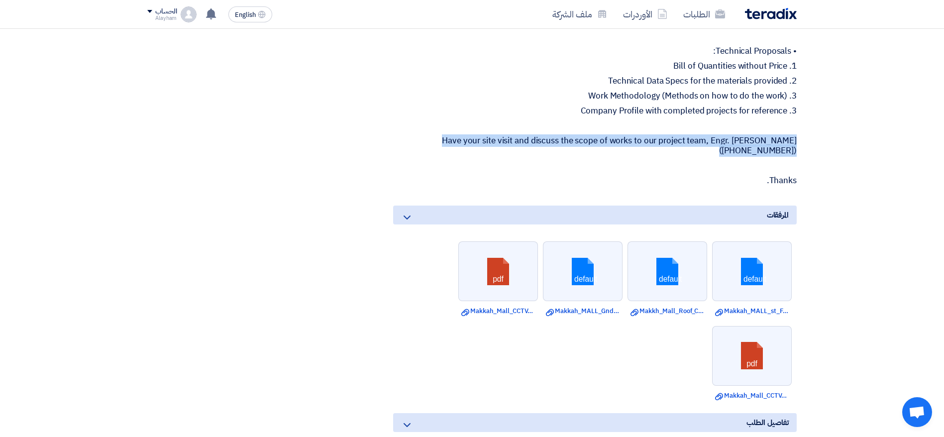
click at [427, 142] on p "Have your site visit and discuss the scope of works to our project team, Engr. …" at bounding box center [594, 146] width 403 height 20
click at [566, 144] on p "Have your site visit and discuss the scope of works to our project team, Engr. …" at bounding box center [594, 146] width 403 height 20
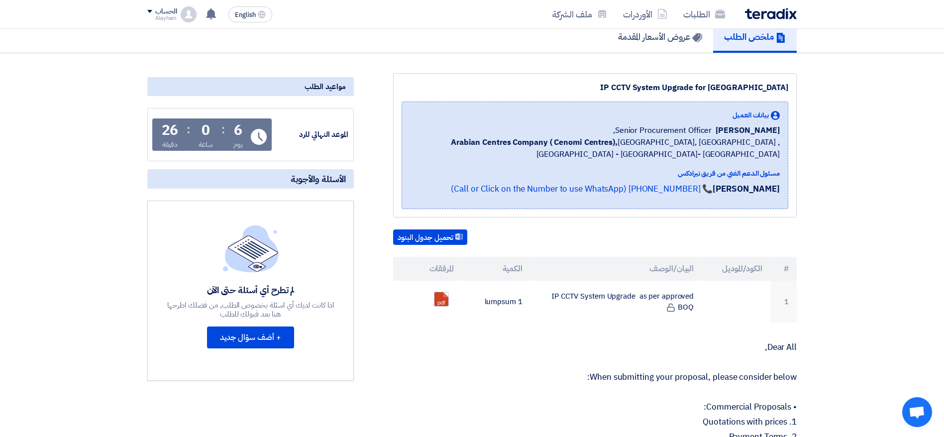
scroll to position [0, 0]
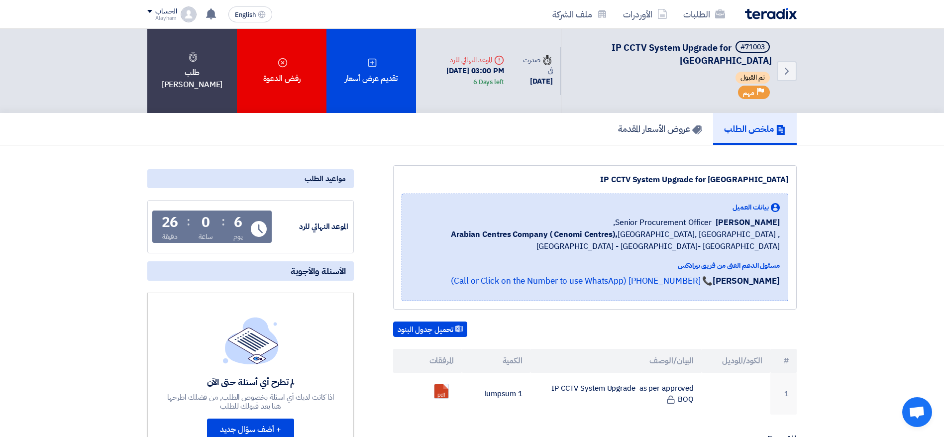
click at [519, 232] on b "Arabian Centres Company ( Cenomi Centres)," at bounding box center [534, 234] width 167 height 12
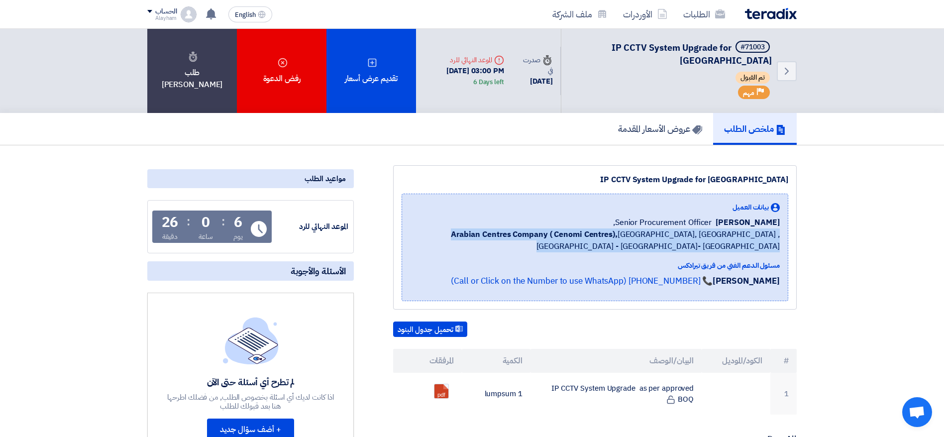
click at [519, 232] on b "Arabian Centres Company ( Cenomi Centres)," at bounding box center [534, 234] width 167 height 12
click at [538, 222] on div "[PERSON_NAME] Senior Procurement Officer," at bounding box center [595, 222] width 370 height 12
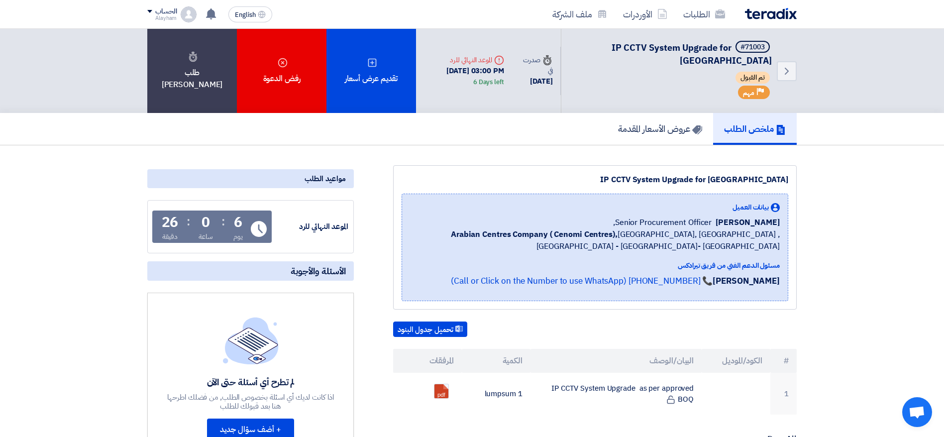
click at [20, 139] on div "ملخص الطلب عروض الأسعار المقدمة" at bounding box center [472, 129] width 944 height 32
click at [562, 229] on b "Arabian Centres Company ( Cenomi Centres)," at bounding box center [534, 234] width 167 height 12
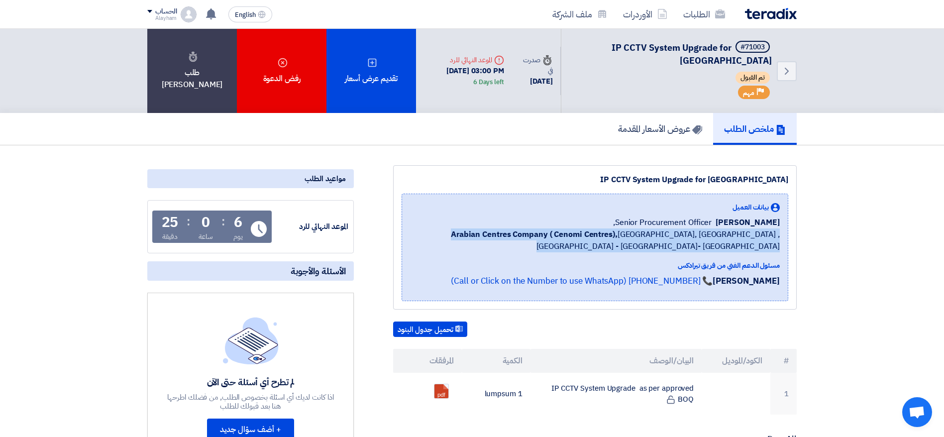
click at [562, 229] on b "Arabian Centres Company ( Cenomi Centres)," at bounding box center [534, 234] width 167 height 12
click at [563, 250] on span "Arabian Centres Company ( [GEOGRAPHIC_DATA]), [GEOGRAPHIC_DATA], [GEOGRAPHIC_DA…" at bounding box center [595, 240] width 370 height 24
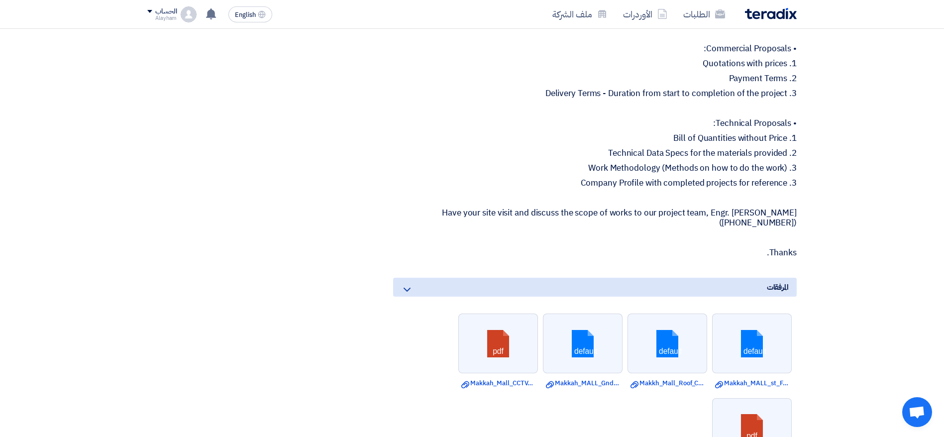
scroll to position [373, 0]
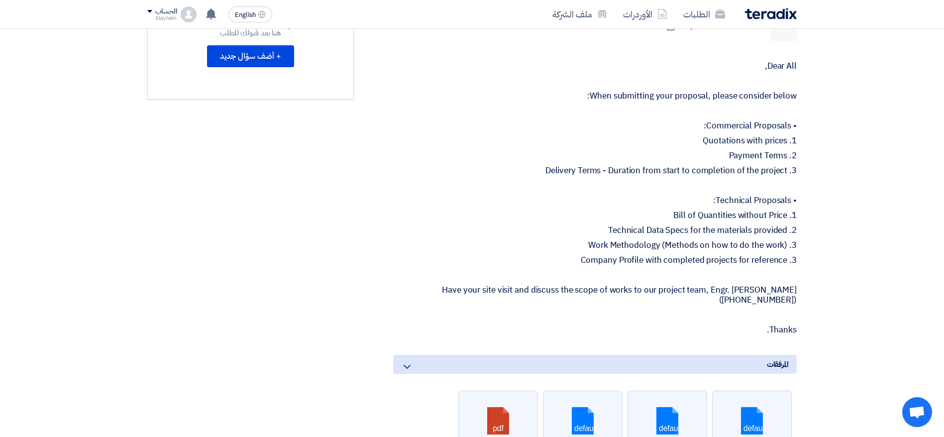
click at [632, 262] on p "3. Company Profile with completed projects for reference" at bounding box center [594, 260] width 403 height 10
click at [598, 288] on p "Have your site visit and discuss the scope of works to our project team, Engr. …" at bounding box center [594, 295] width 403 height 20
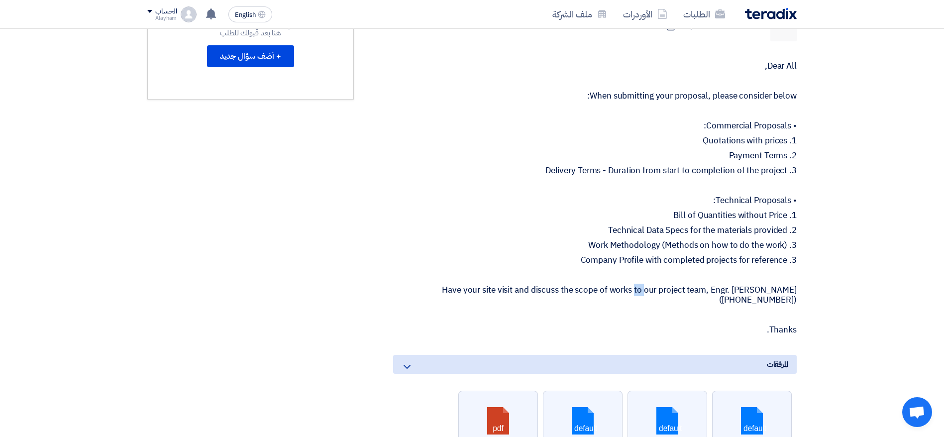
click at [598, 288] on p "Have your site visit and discuss the scope of works to our project team, Engr. …" at bounding box center [594, 295] width 403 height 20
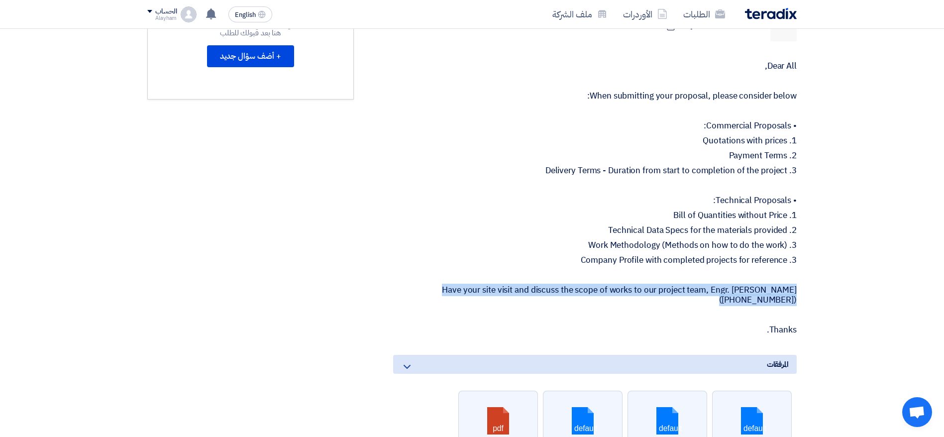
click at [598, 288] on p "Have your site visit and discuss the scope of works to our project team, Engr. …" at bounding box center [594, 295] width 403 height 20
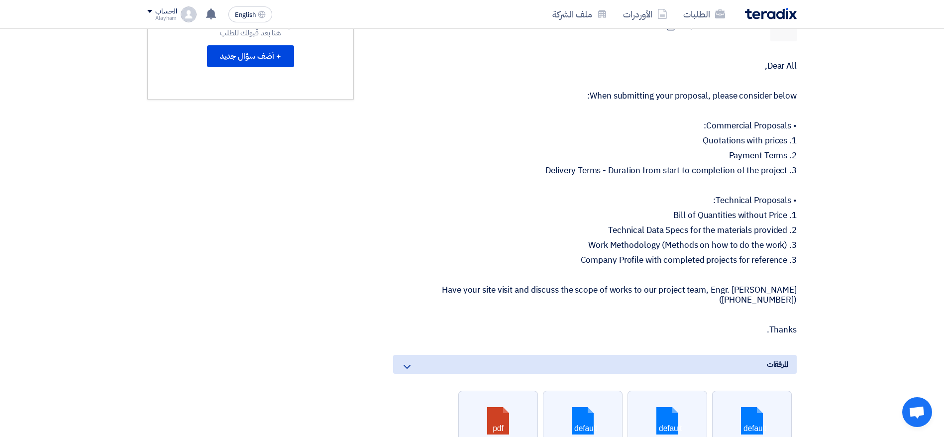
click at [611, 256] on p "3. Company Profile with completed projects for reference" at bounding box center [594, 260] width 403 height 10
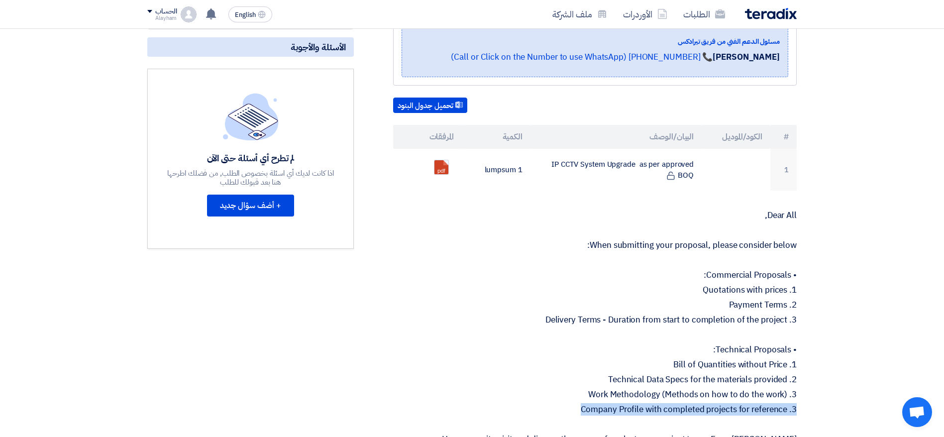
scroll to position [0, 0]
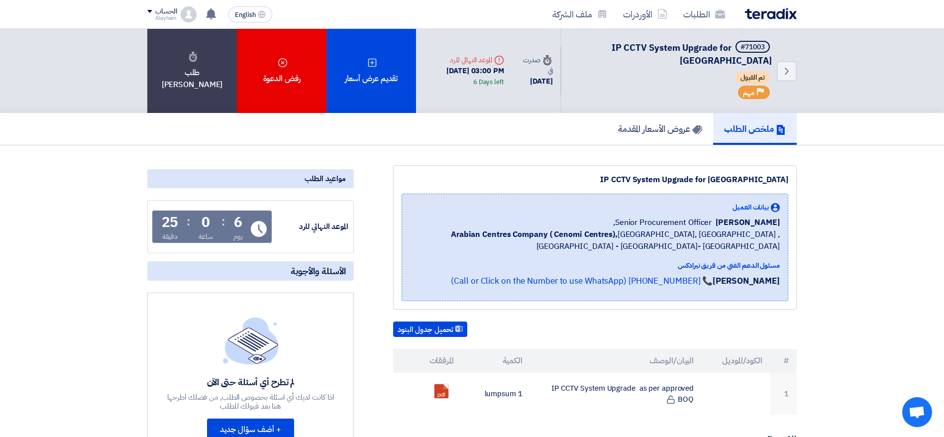
click at [584, 229] on span "Arabian Centres Company ( [GEOGRAPHIC_DATA]), [GEOGRAPHIC_DATA], [GEOGRAPHIC_DA…" at bounding box center [595, 240] width 370 height 24
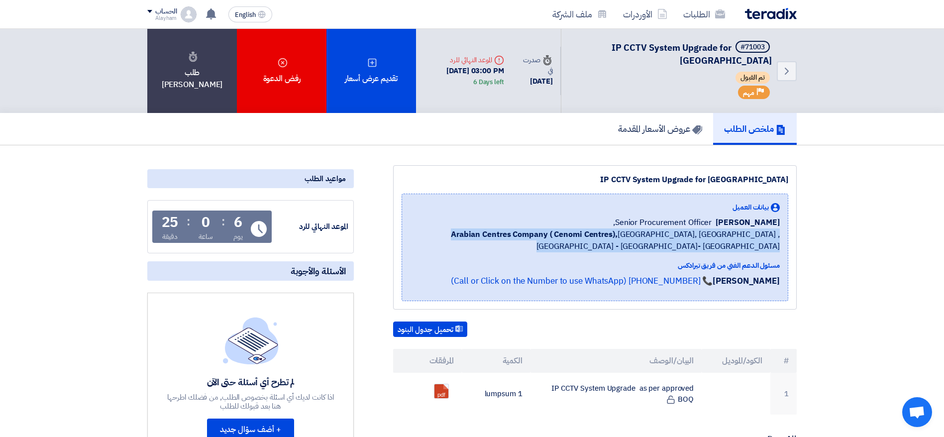
click at [584, 229] on span "Arabian Centres Company ( [GEOGRAPHIC_DATA]), [GEOGRAPHIC_DATA], [GEOGRAPHIC_DA…" at bounding box center [595, 240] width 370 height 24
click at [587, 248] on span "Arabian Centres Company ( [GEOGRAPHIC_DATA]), [GEOGRAPHIC_DATA], [GEOGRAPHIC_DA…" at bounding box center [595, 240] width 370 height 24
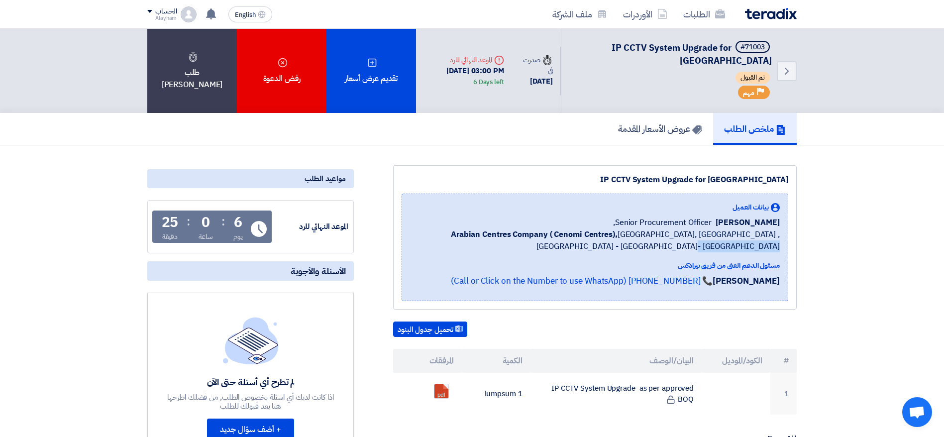
click at [587, 248] on span "Arabian Centres Company ( [GEOGRAPHIC_DATA]), [GEOGRAPHIC_DATA], [GEOGRAPHIC_DA…" at bounding box center [595, 240] width 370 height 24
click at [636, 228] on span "Arabian Centres Company ( [GEOGRAPHIC_DATA]), [GEOGRAPHIC_DATA], [GEOGRAPHIC_DA…" at bounding box center [595, 240] width 370 height 24
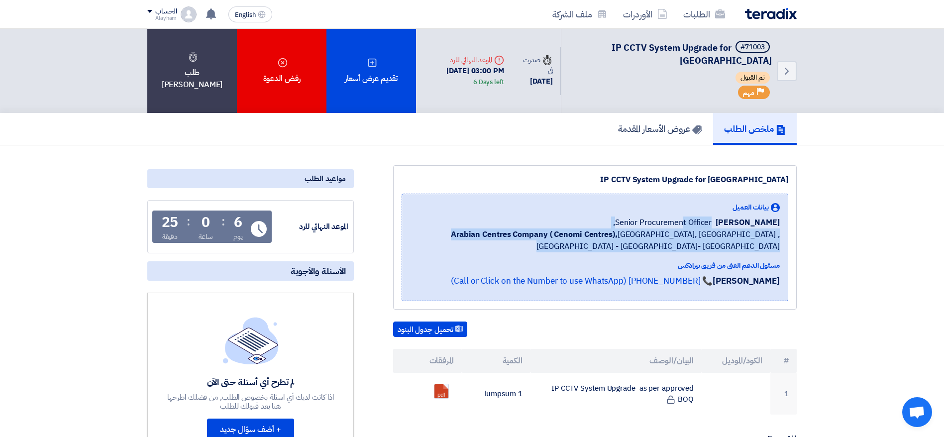
click at [636, 228] on span "Arabian Centres Company ( [GEOGRAPHIC_DATA]), [GEOGRAPHIC_DATA], [GEOGRAPHIC_DA…" at bounding box center [595, 240] width 370 height 24
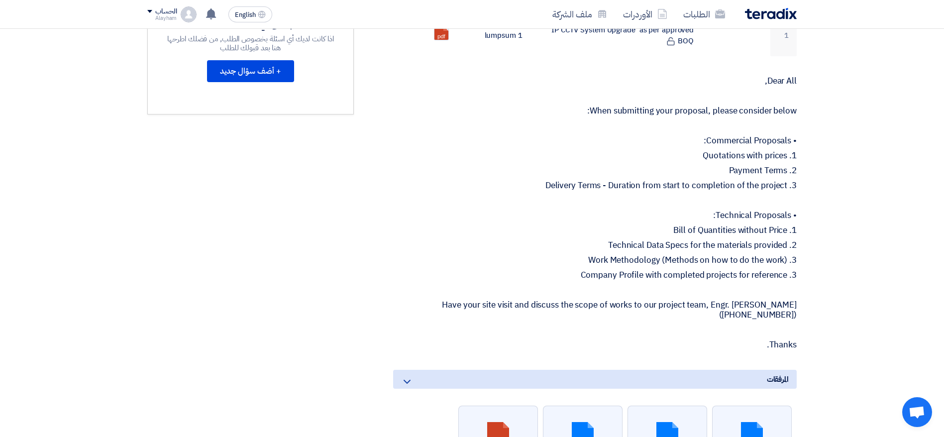
scroll to position [448, 0]
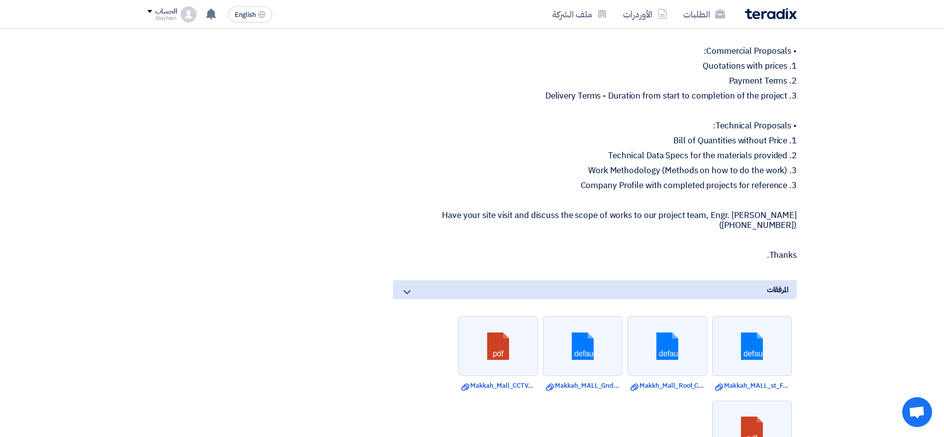
click at [583, 153] on p "2. Technical Data Specs for the materials provided" at bounding box center [594, 156] width 403 height 10
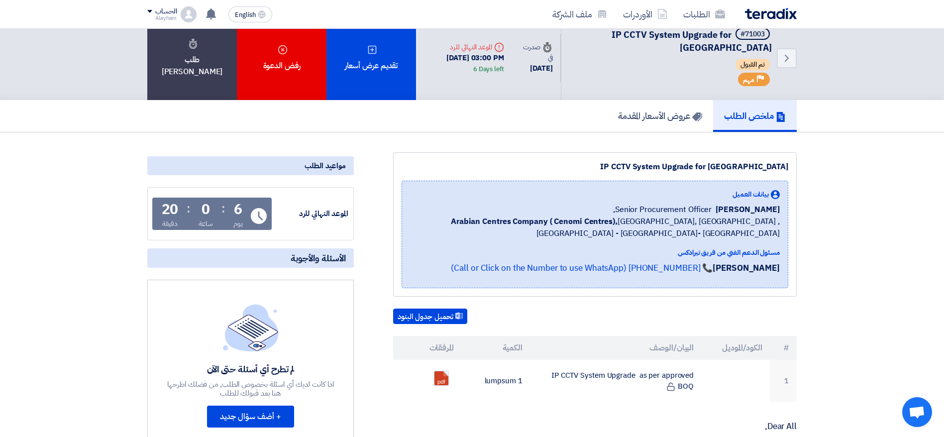
scroll to position [0, 0]
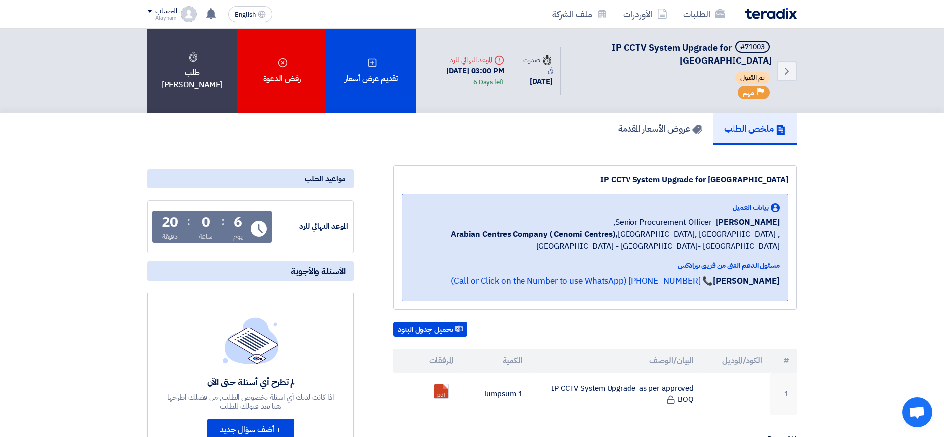
click at [636, 223] on span "[PERSON_NAME]" at bounding box center [747, 222] width 64 height 12
click at [459, 174] on div "IP CCTV System Upgrade for [GEOGRAPHIC_DATA]" at bounding box center [595, 180] width 387 height 12
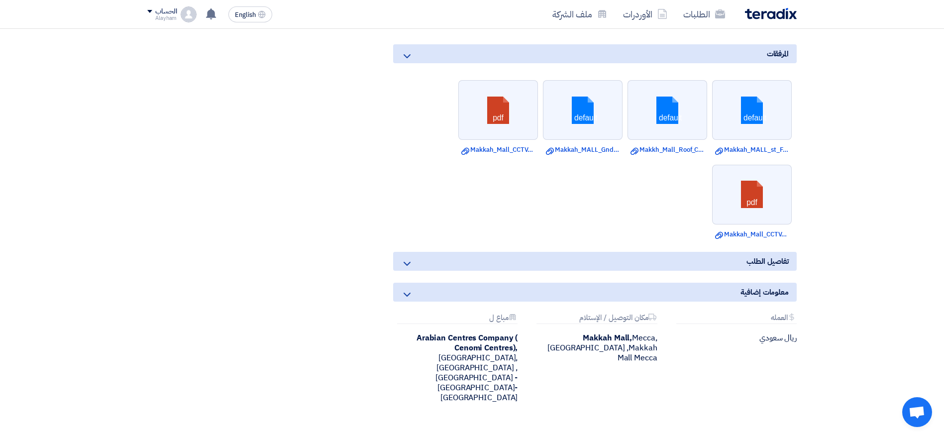
scroll to position [746, 0]
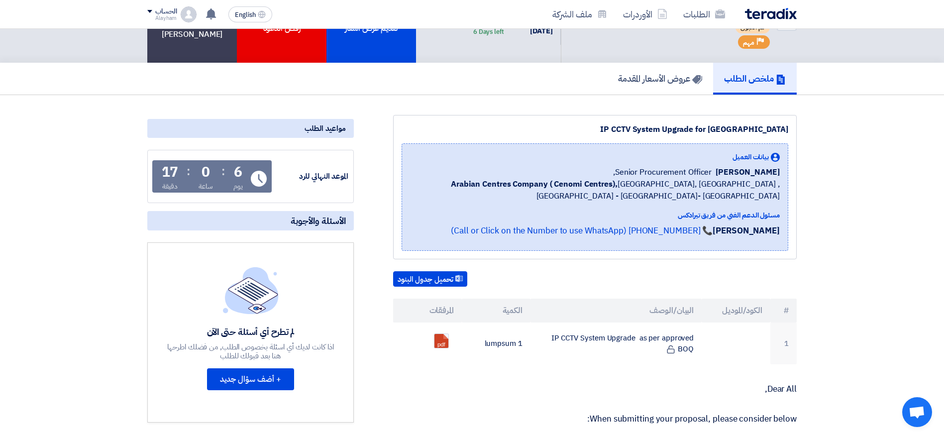
scroll to position [0, 0]
